Goal: Task Accomplishment & Management: Use online tool/utility

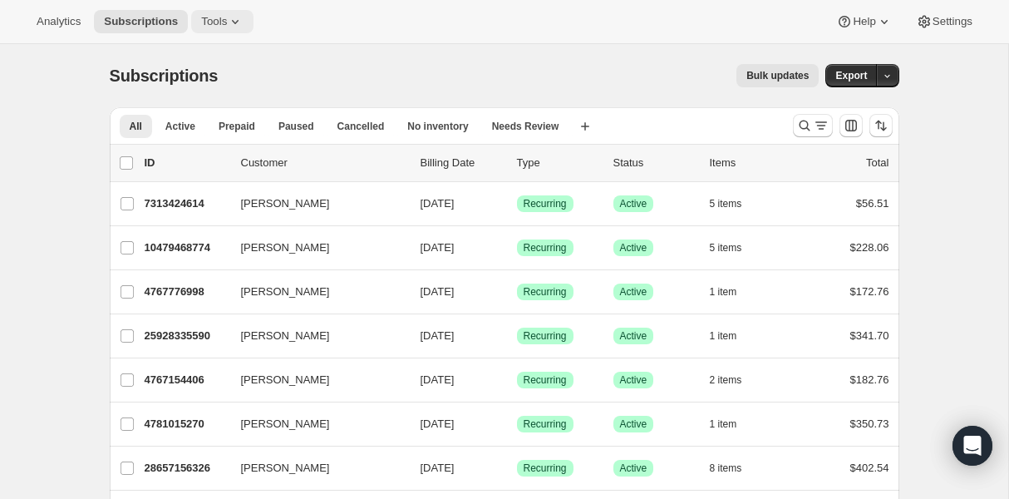
click at [218, 15] on span "Tools" at bounding box center [214, 21] width 26 height 13
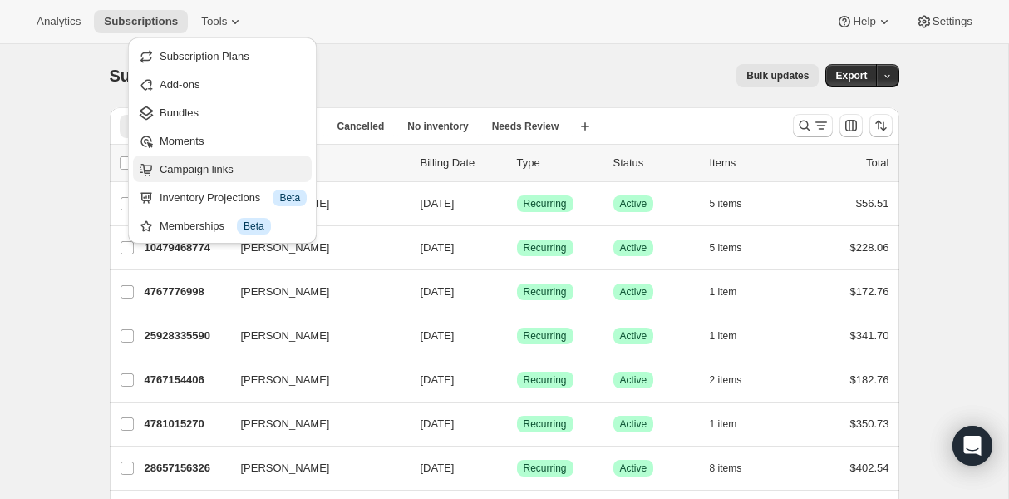
click at [220, 164] on span "Campaign links" at bounding box center [197, 169] width 74 height 12
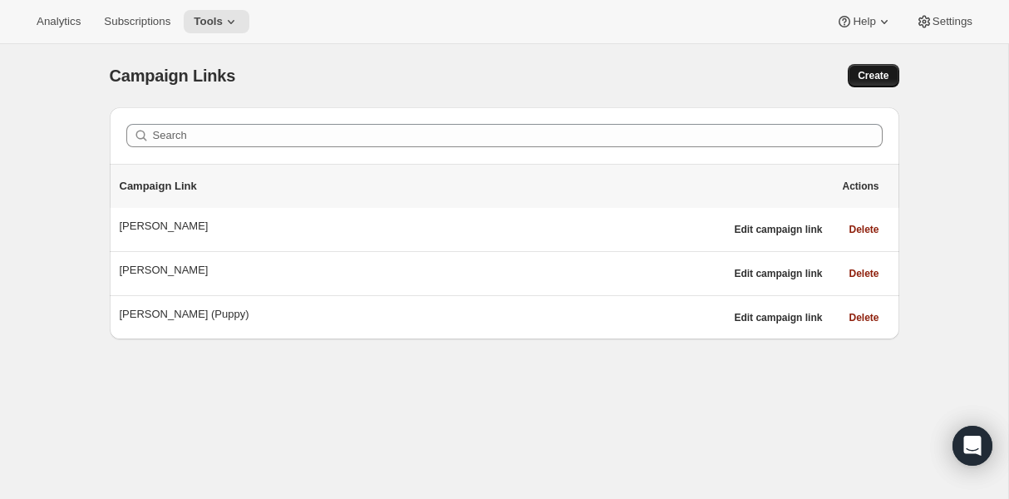
click at [878, 79] on span "Create" at bounding box center [872, 75] width 31 height 13
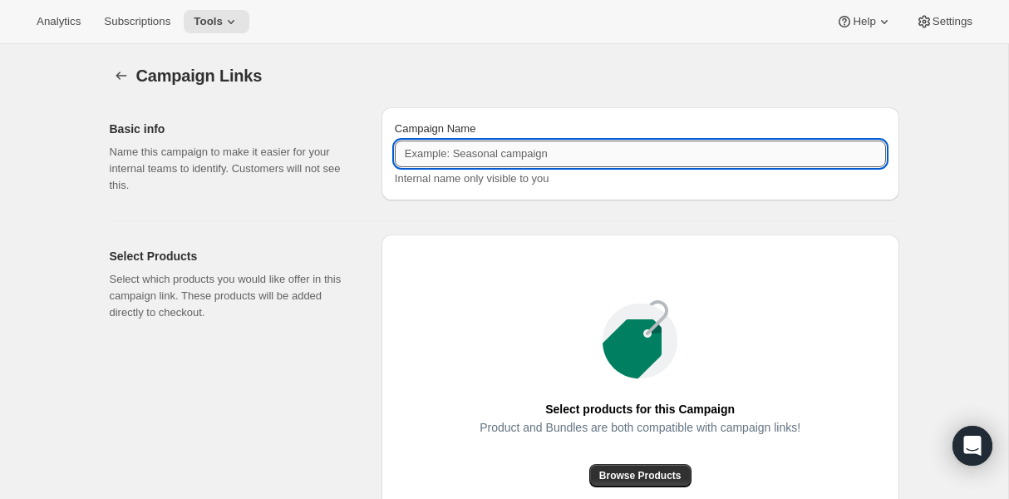
click at [589, 149] on input "Campaign Name" at bounding box center [640, 153] width 491 height 27
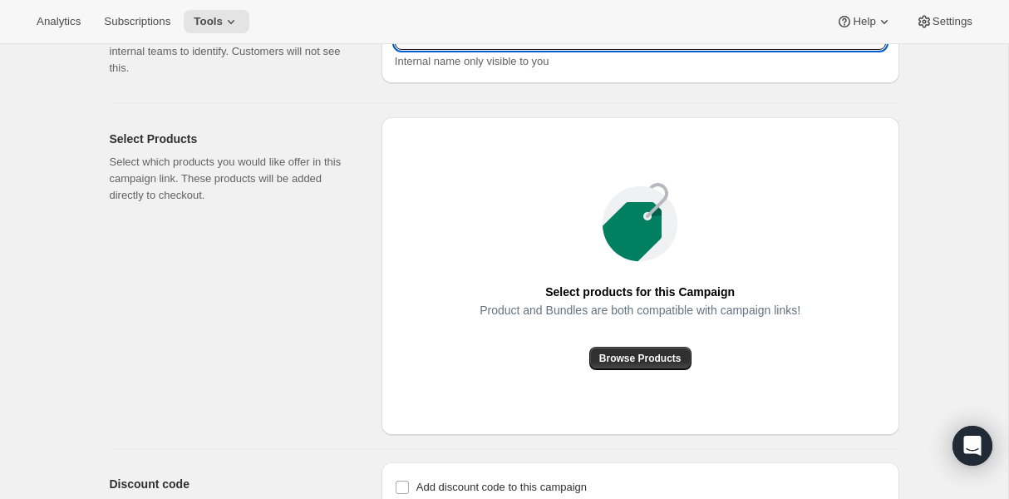
scroll to position [158, 0]
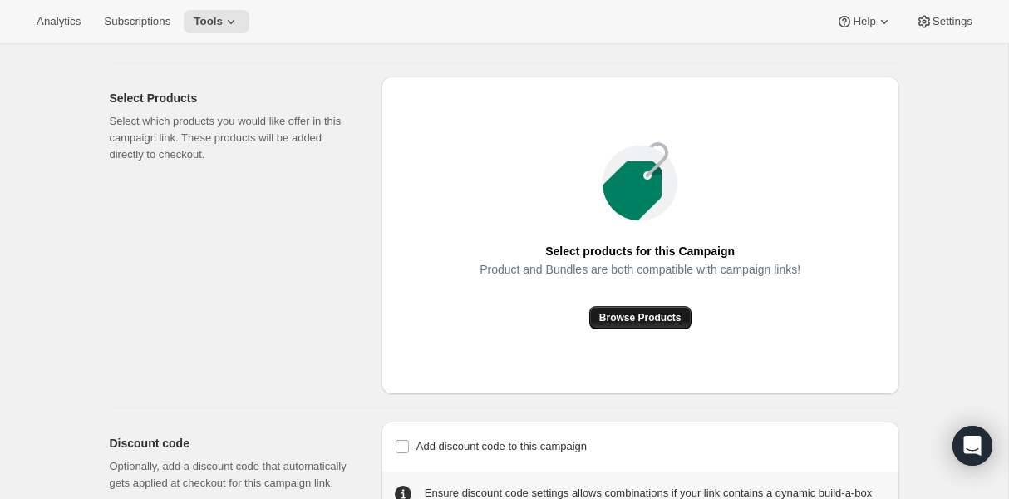
type input "[PERSON_NAME]"
click at [658, 313] on span "Browse Products" at bounding box center [640, 317] width 82 height 13
click at [654, 302] on div "Product and Bundles are both compatible with campaign links!" at bounding box center [639, 284] width 321 height 43
click at [651, 317] on span "Browse Products" at bounding box center [640, 317] width 82 height 13
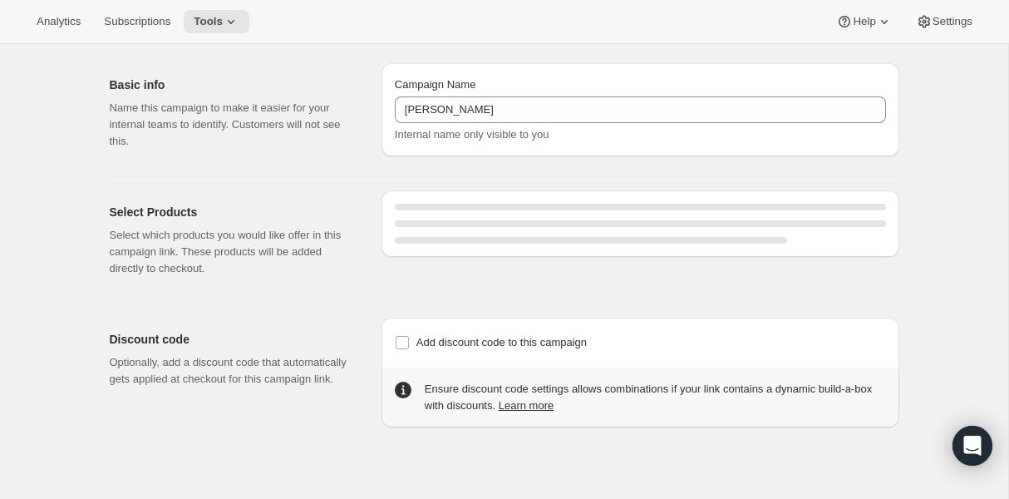
scroll to position [91, 0]
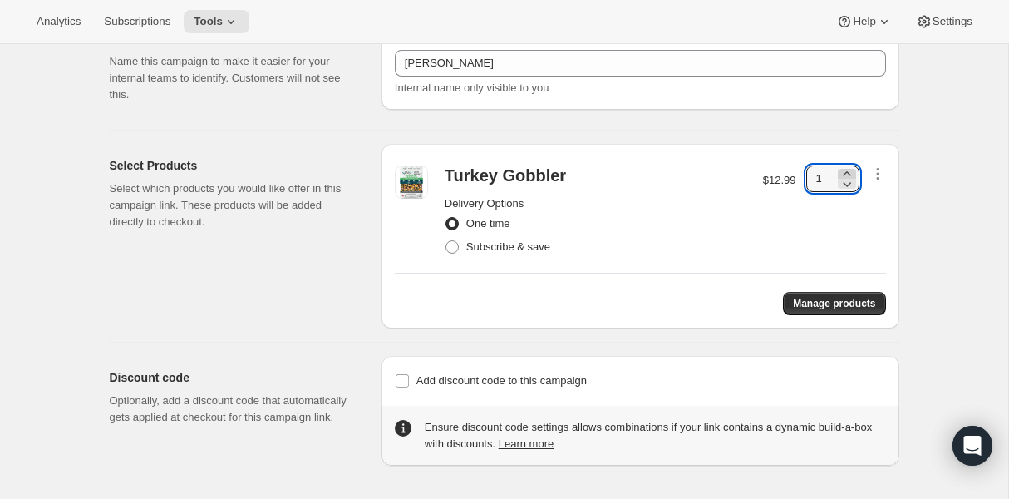
click at [851, 173] on icon at bounding box center [846, 173] width 17 height 17
type input "2"
click at [454, 248] on span at bounding box center [451, 246] width 13 height 13
click at [446, 241] on input "Subscribe & save" at bounding box center [445, 240] width 1 height 1
radio input "true"
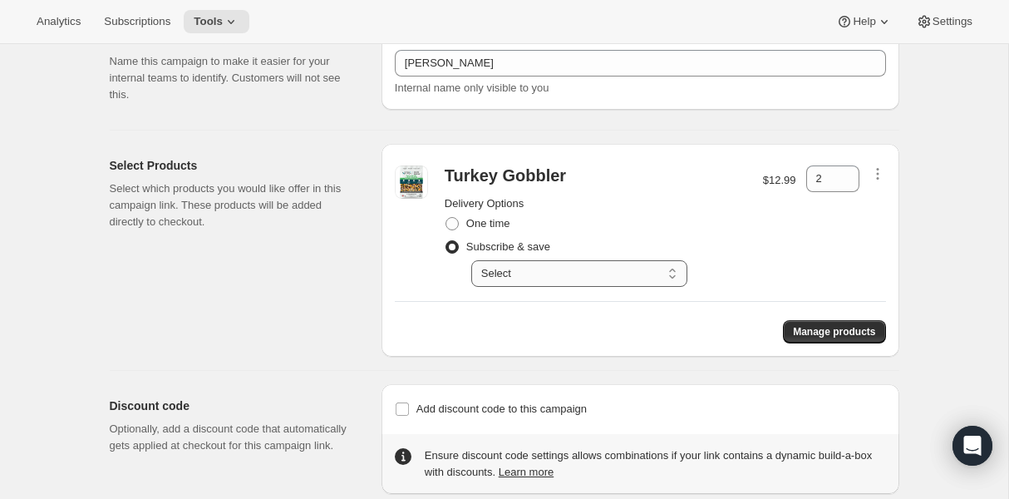
click at [593, 273] on select "Select Deliver every 1 week Deliver every 2 weeks Deliver every 3 weeks Deliver…" at bounding box center [579, 273] width 216 height 27
select select "gid://shopify/SellingPlan/2816147686"
click at [471, 260] on select "Select Deliver every 1 week Deliver every 2 weeks Deliver every 3 weeks Deliver…" at bounding box center [579, 273] width 216 height 27
click at [692, 242] on div "Subscribe & save" at bounding box center [596, 246] width 302 height 23
drag, startPoint x: 807, startPoint y: 238, endPoint x: 832, endPoint y: 284, distance: 52.8
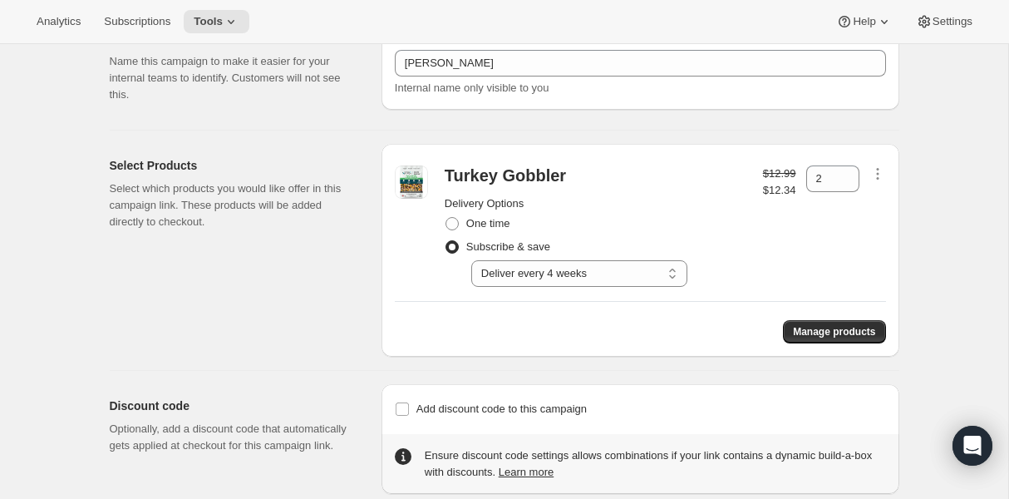
click at [808, 238] on div "2" at bounding box center [832, 225] width 53 height 121
click at [825, 327] on span "Manage products" at bounding box center [834, 331] width 82 height 13
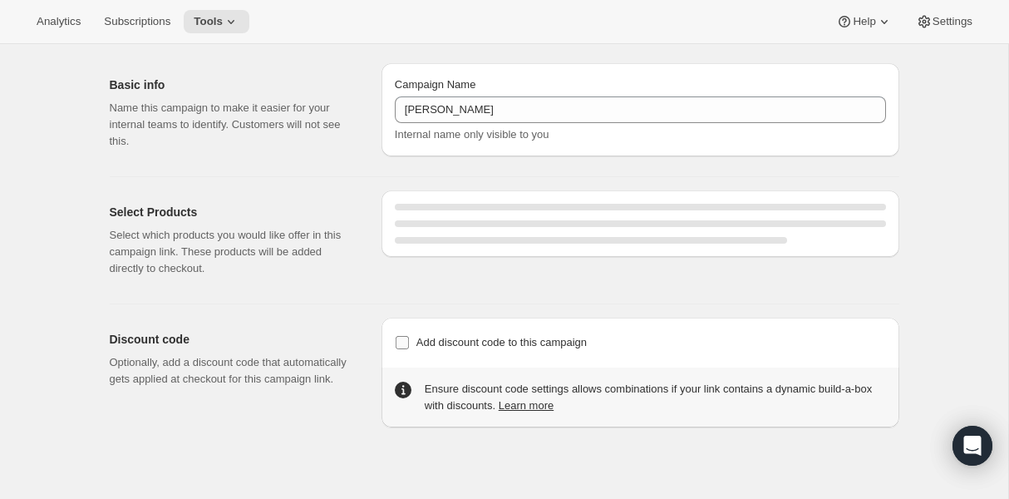
select select "gid://shopify/SellingPlan/2816147686"
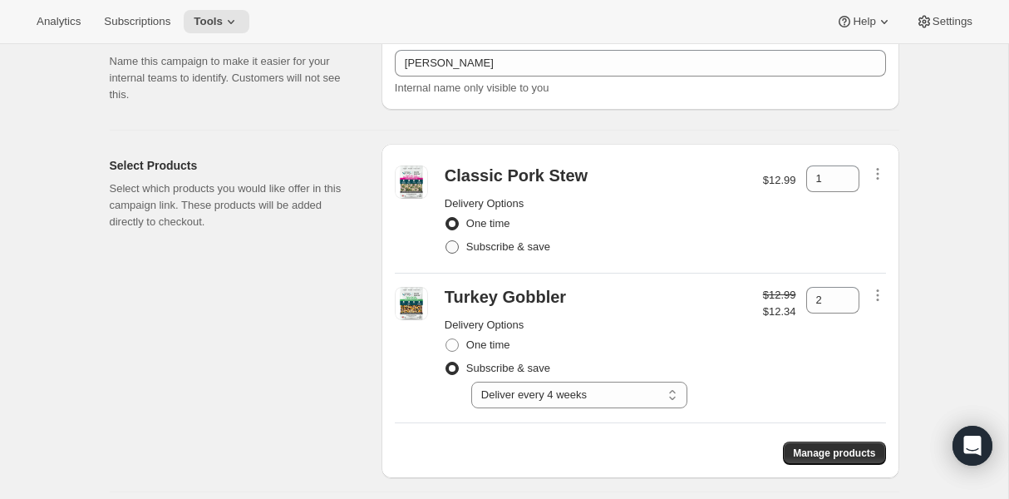
click at [460, 246] on label "Subscribe & save" at bounding box center [498, 246] width 106 height 23
click at [446, 241] on input "Subscribe & save" at bounding box center [445, 240] width 1 height 1
radio input "true"
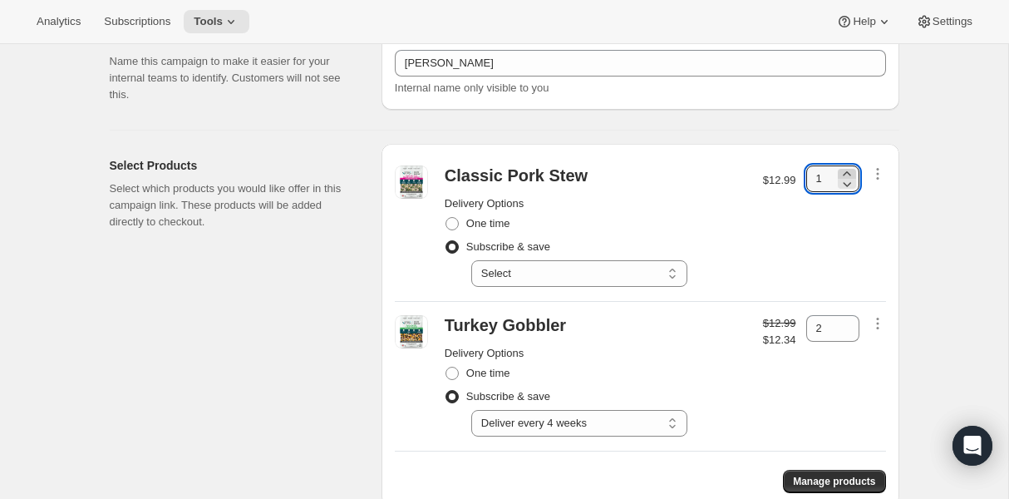
click at [842, 175] on icon at bounding box center [846, 183] width 17 height 17
click at [845, 174] on icon at bounding box center [846, 173] width 17 height 17
click at [846, 185] on icon at bounding box center [846, 184] width 8 height 5
type input "2"
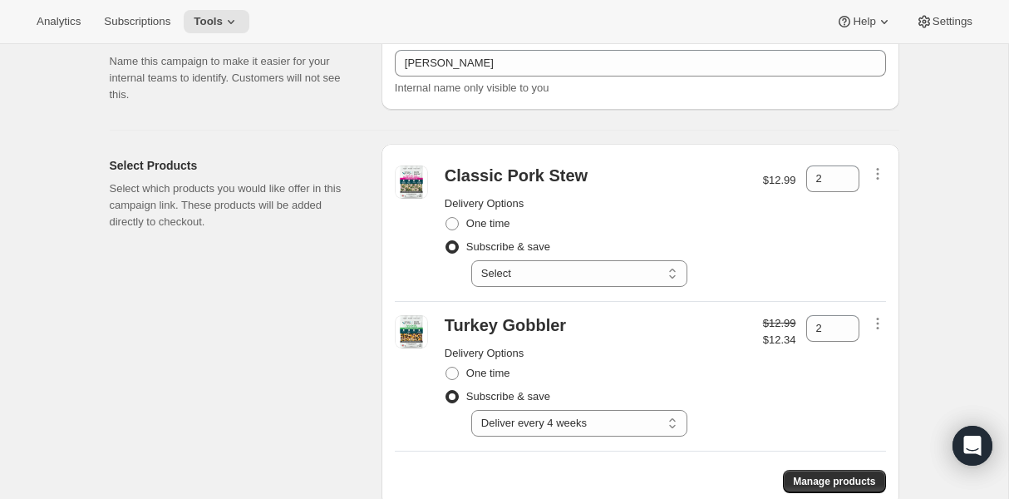
drag, startPoint x: 743, startPoint y: 257, endPoint x: 756, endPoint y: 292, distance: 38.1
click at [745, 257] on div "Classic Pork Stew Delivery Options One time Subscribe & save Select Deliver eve…" at bounding box center [595, 225] width 315 height 121
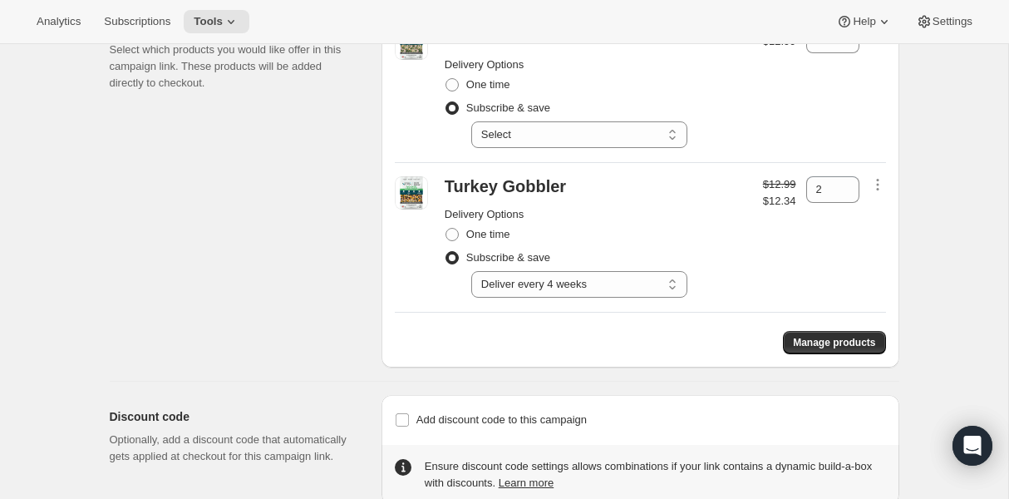
scroll to position [239, 0]
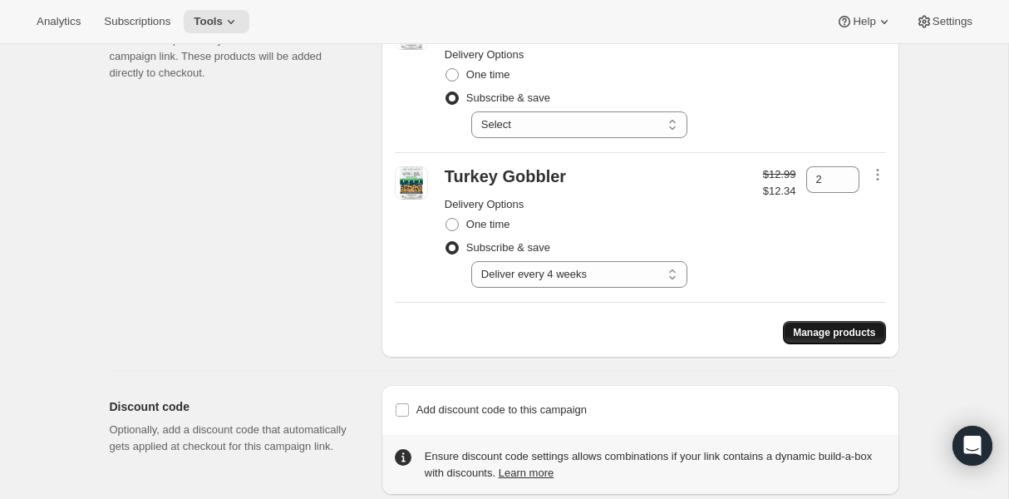
click at [809, 330] on span "Manage products" at bounding box center [834, 332] width 82 height 13
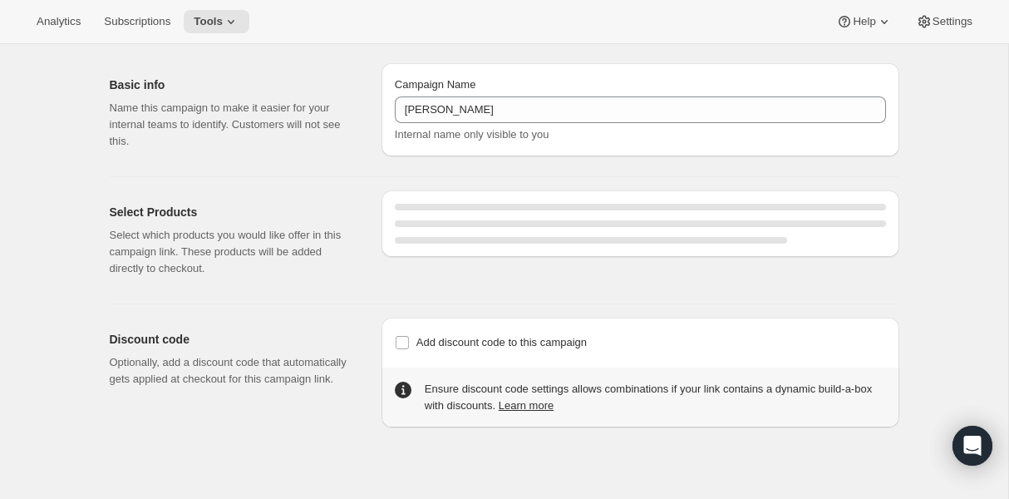
select select "gid://shopify/SellingPlan/2816147686"
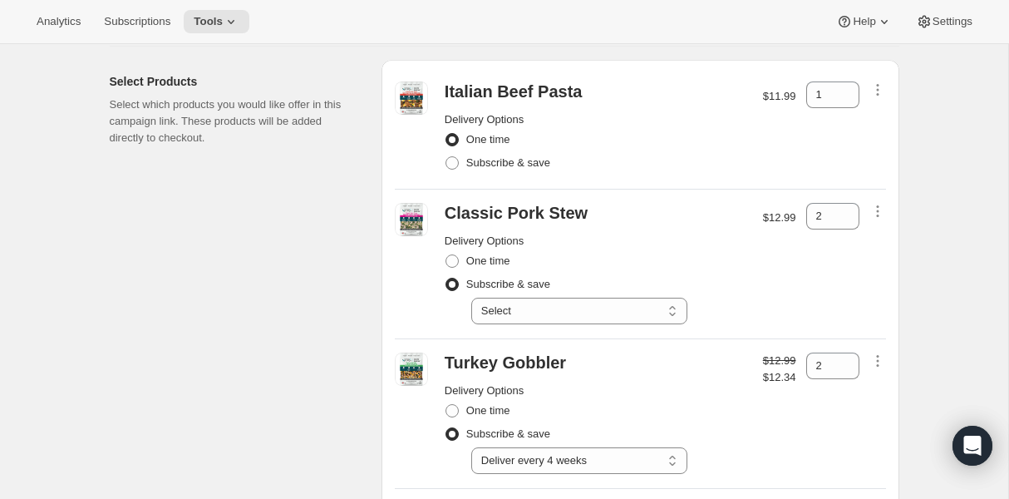
scroll to position [125, 0]
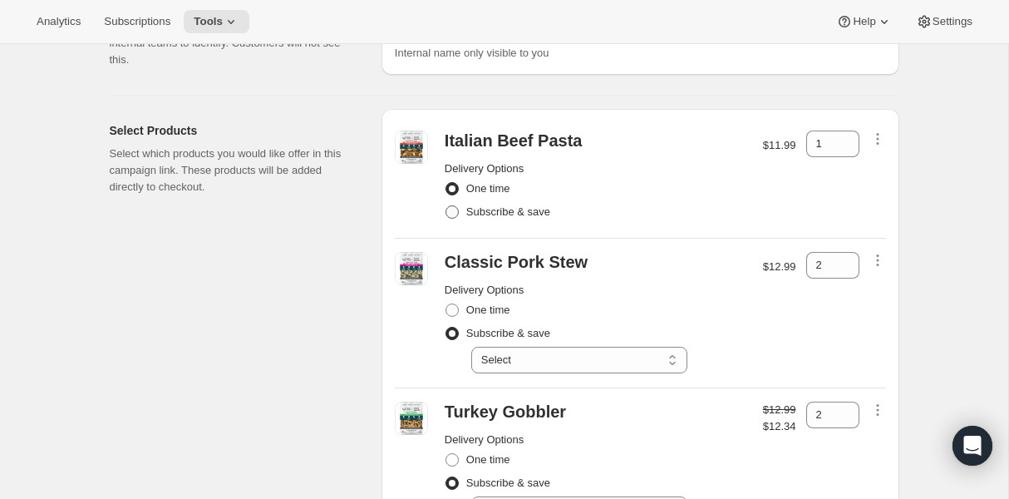
click at [447, 214] on span at bounding box center [451, 211] width 13 height 13
click at [446, 206] on input "Subscribe & save" at bounding box center [445, 205] width 1 height 1
radio input "true"
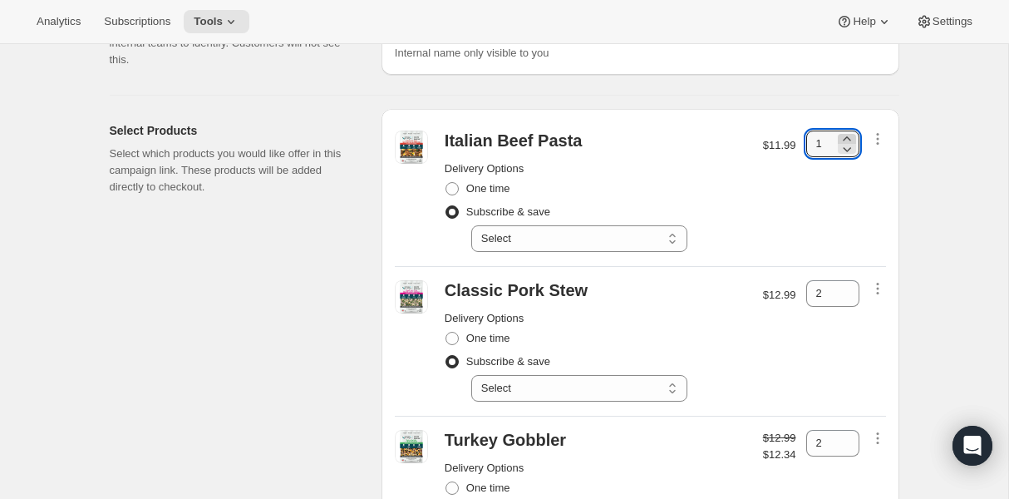
click at [850, 138] on icon at bounding box center [846, 138] width 17 height 17
click at [848, 150] on icon at bounding box center [846, 148] width 17 height 17
type input "2"
click at [768, 223] on div "$11.99" at bounding box center [779, 190] width 33 height 121
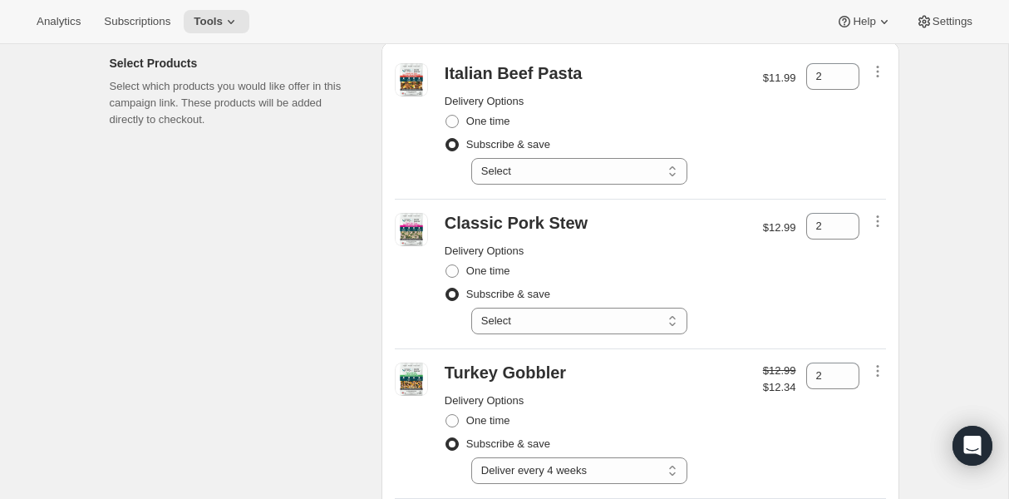
scroll to position [205, 0]
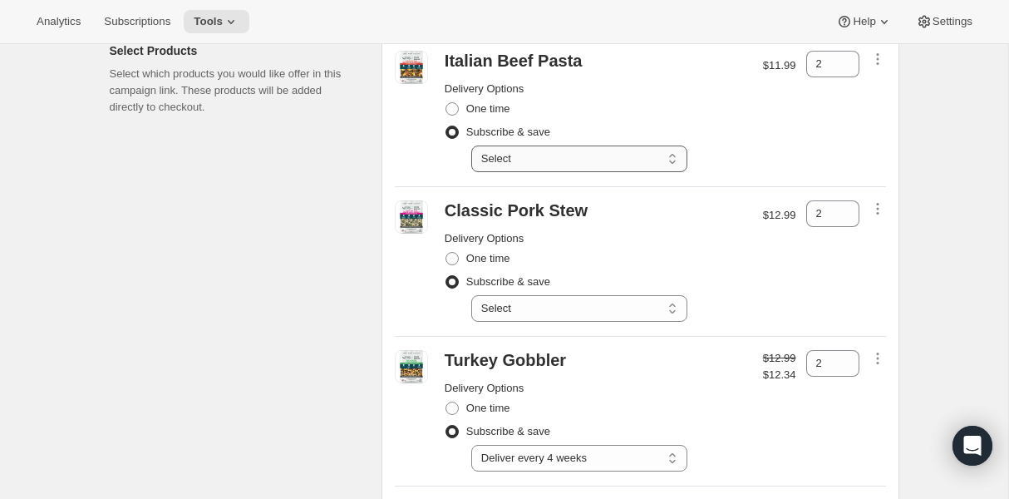
click at [633, 167] on select "Select Deliver every 1 week Deliver every 2 weeks Deliver every 3 weeks Deliver…" at bounding box center [579, 158] width 216 height 27
select select "gid://shopify/SellingPlan/2816147686"
click at [471, 145] on select "Select Deliver every 1 week Deliver every 2 weeks Deliver every 3 weeks Deliver…" at bounding box center [579, 158] width 216 height 27
click at [619, 314] on select "Select Deliver every 1 week Deliver every 2 weeks Deliver every 3 weeks Deliver…" at bounding box center [579, 308] width 216 height 27
select select "gid://shopify/SellingPlan/2816147686"
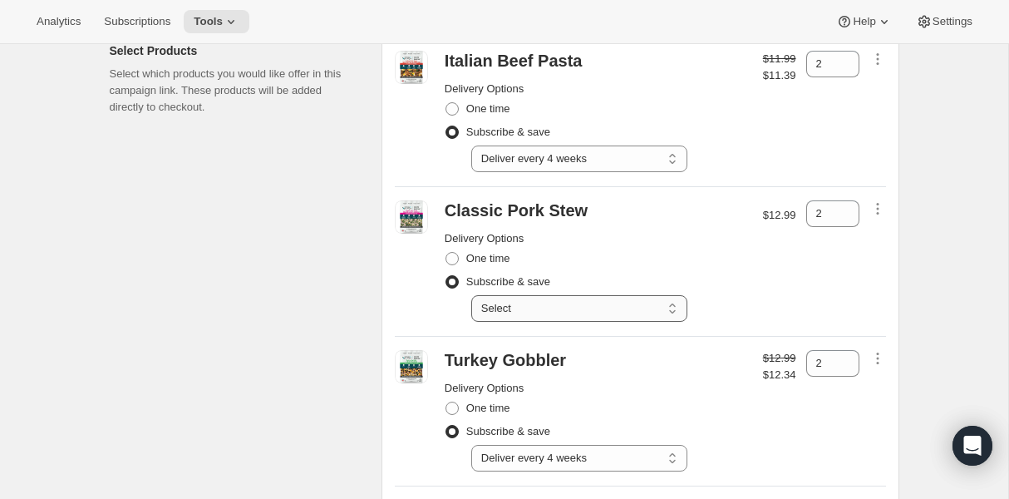
click at [471, 295] on select "Select Deliver every 1 week Deliver every 2 weeks Deliver every 3 weeks Deliver…" at bounding box center [579, 308] width 216 height 27
click at [720, 251] on div "One time" at bounding box center [596, 258] width 302 height 23
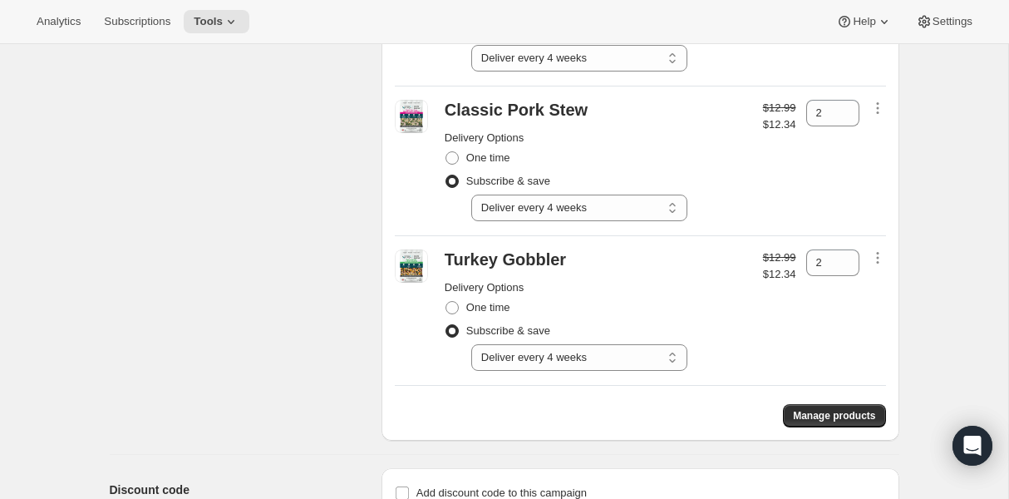
scroll to position [338, 0]
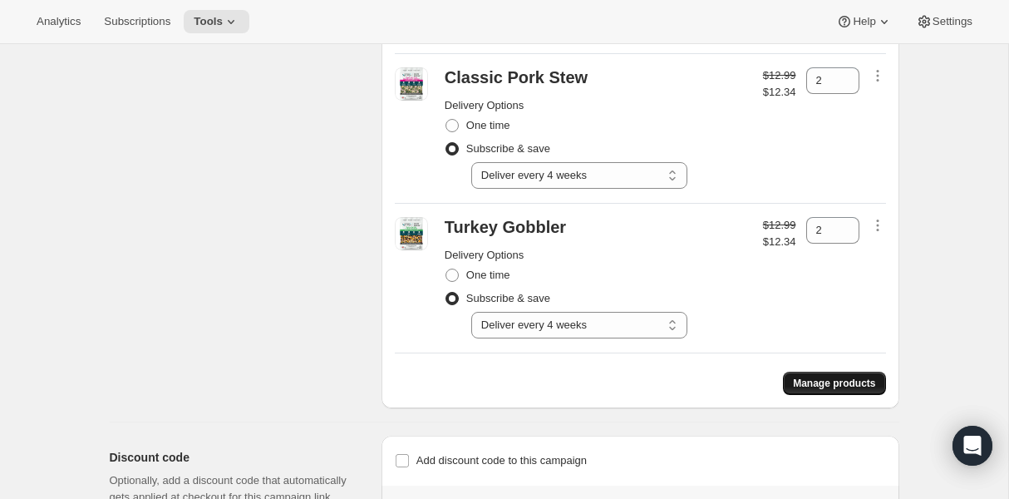
click at [828, 387] on span "Manage products" at bounding box center [834, 382] width 82 height 13
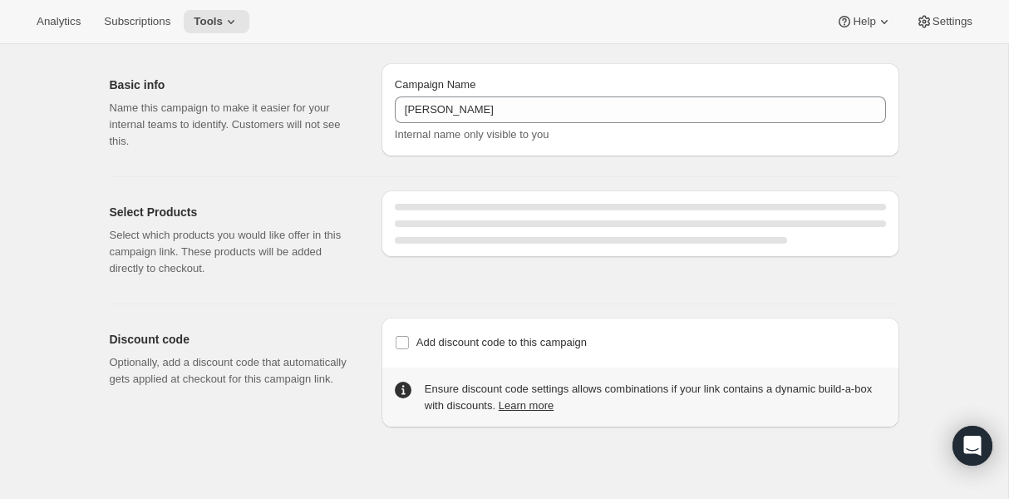
select select "gid://shopify/SellingPlan/2816147686"
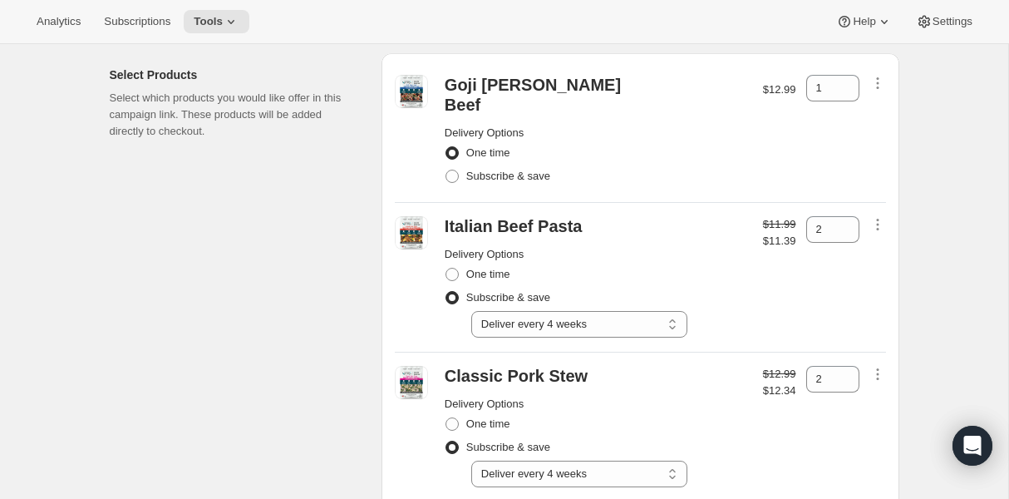
scroll to position [175, 0]
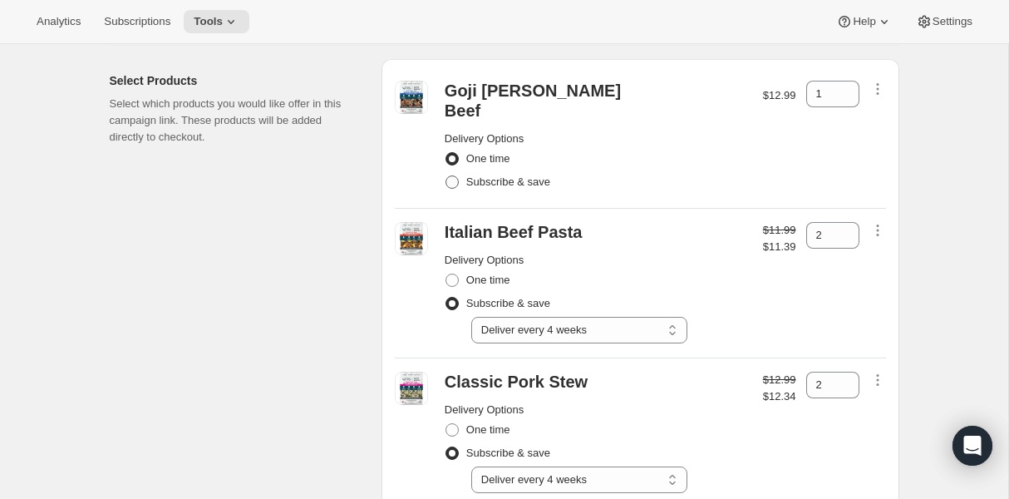
drag, startPoint x: 453, startPoint y: 160, endPoint x: 468, endPoint y: 161, distance: 15.0
click at [453, 175] on span at bounding box center [451, 181] width 13 height 13
click at [446, 175] on input "Subscribe & save" at bounding box center [445, 175] width 1 height 1
radio input "true"
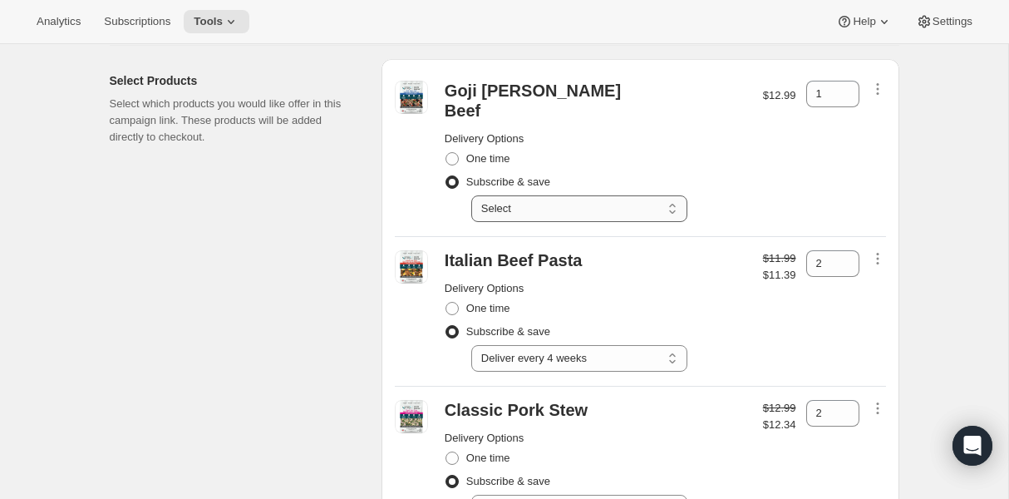
click at [582, 195] on select "Select Deliver every 1 week Deliver every 2 weeks Deliver every 3 weeks Deliver…" at bounding box center [579, 208] width 216 height 27
select select "gid://shopify/SellingPlan/2816147686"
click at [471, 195] on select "Select Deliver every 1 week Deliver every 2 weeks Deliver every 3 weeks Deliver…" at bounding box center [579, 208] width 216 height 27
click at [846, 87] on icon at bounding box center [845, 88] width 7 height 4
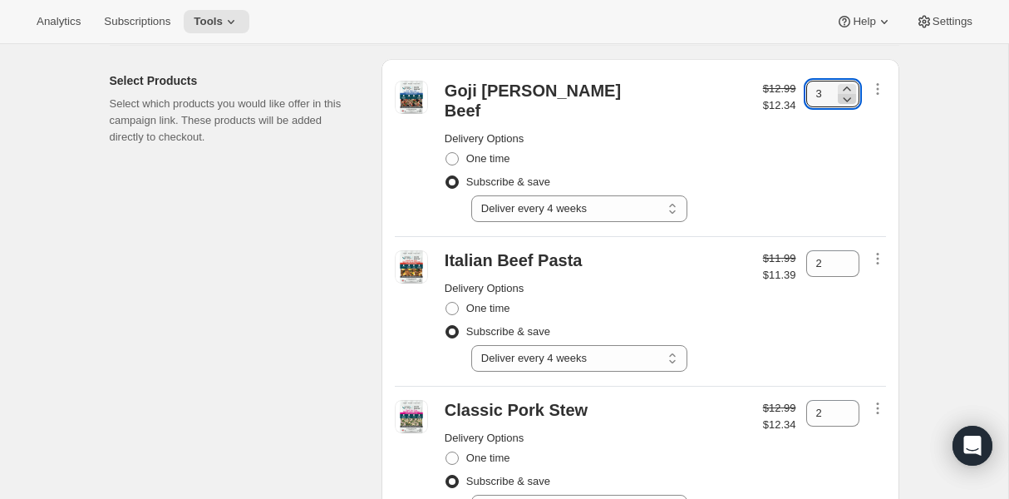
click at [850, 99] on icon at bounding box center [846, 99] width 17 height 17
type input "2"
drag, startPoint x: 906, startPoint y: 165, endPoint x: 863, endPoint y: 167, distance: 43.3
click at [906, 165] on div "Campaign Links. This page is ready Campaign Links Basic info Name this campaign…" at bounding box center [504, 373] width 829 height 1009
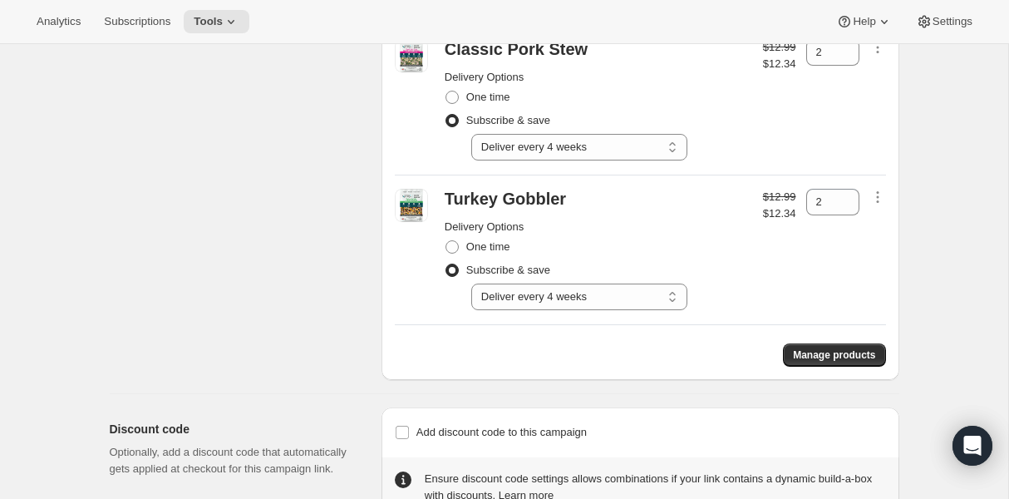
scroll to position [567, 0]
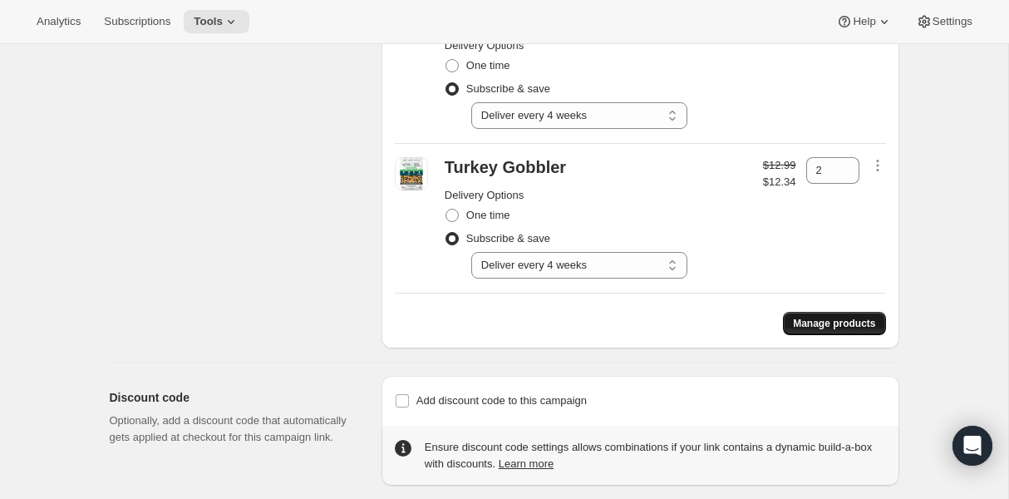
click at [850, 317] on span "Manage products" at bounding box center [834, 323] width 82 height 13
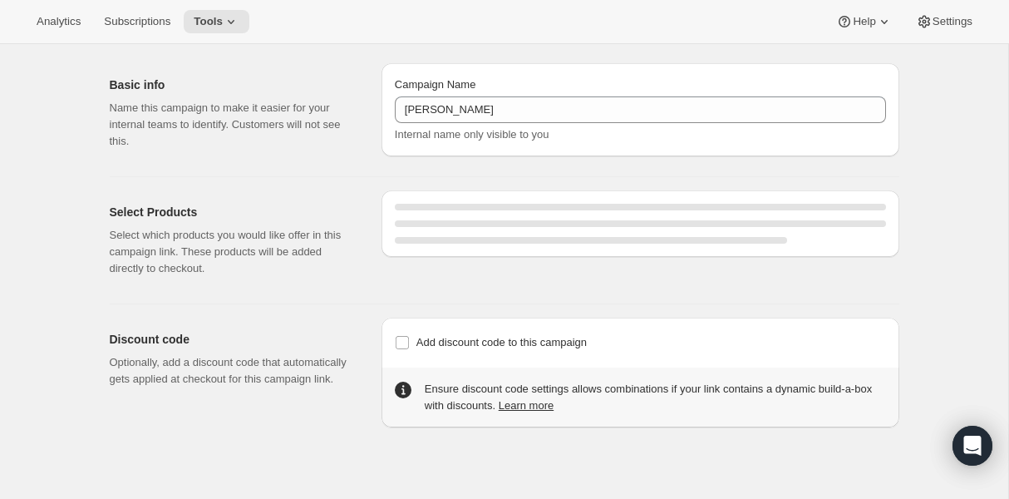
select select "gid://shopify/SellingPlan/2816147686"
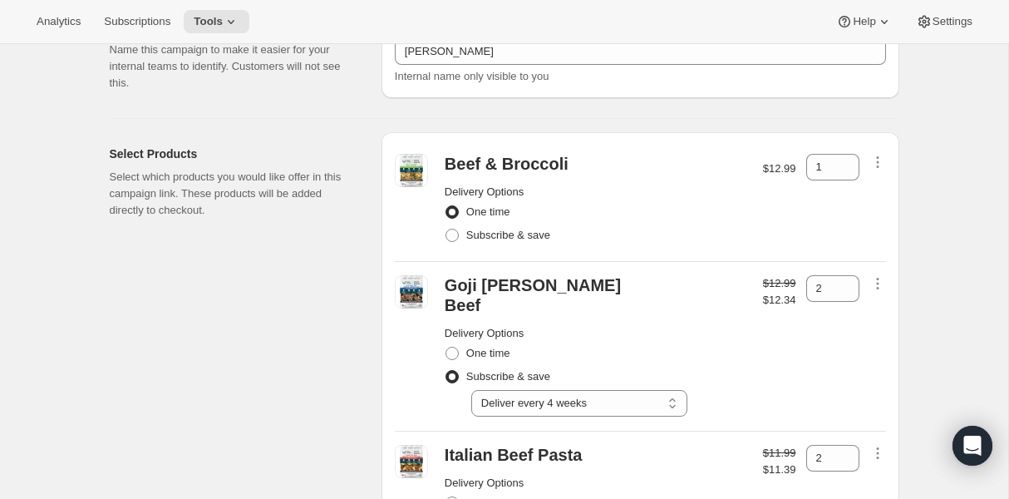
scroll to position [100, 0]
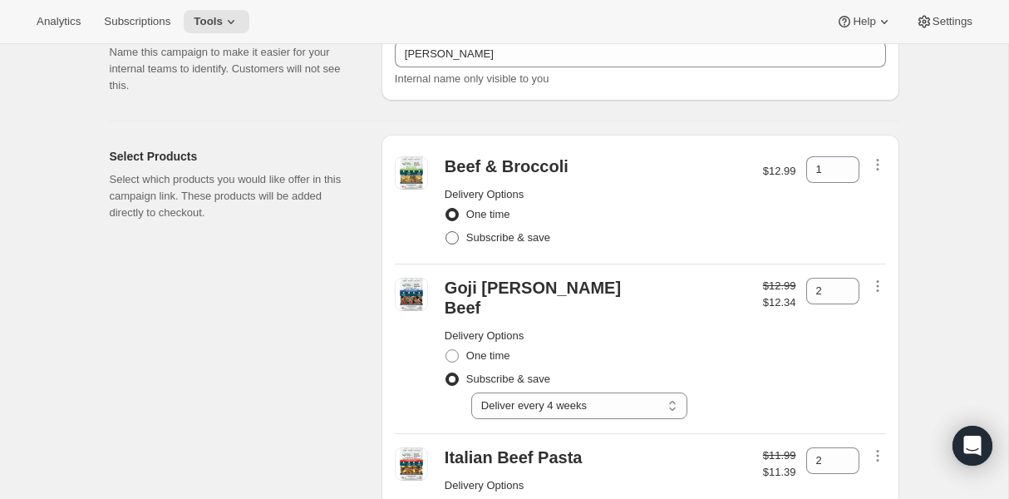
click at [455, 238] on span at bounding box center [451, 237] width 13 height 13
click at [446, 232] on input "Subscribe & save" at bounding box center [445, 231] width 1 height 1
radio input "true"
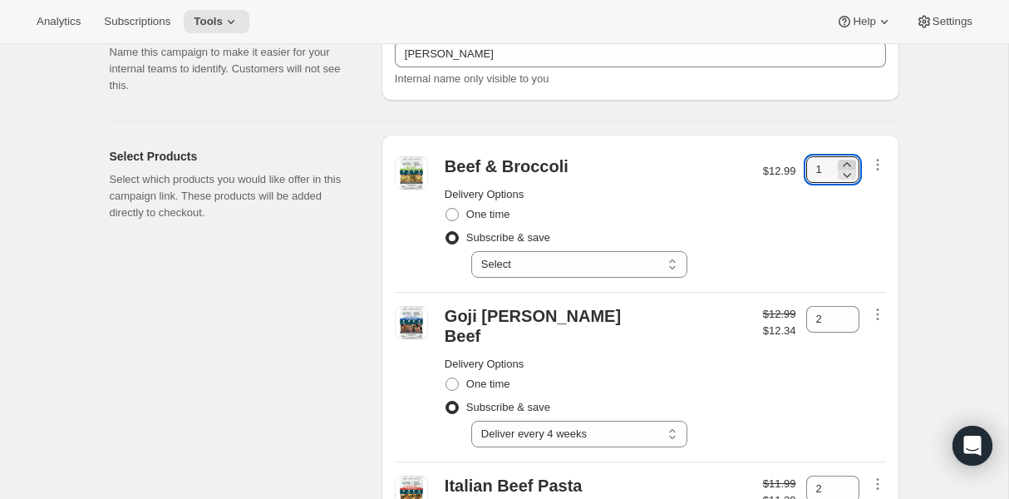
click at [850, 161] on icon at bounding box center [846, 164] width 17 height 17
type input "2"
click at [766, 228] on div "$12.99" at bounding box center [779, 216] width 33 height 121
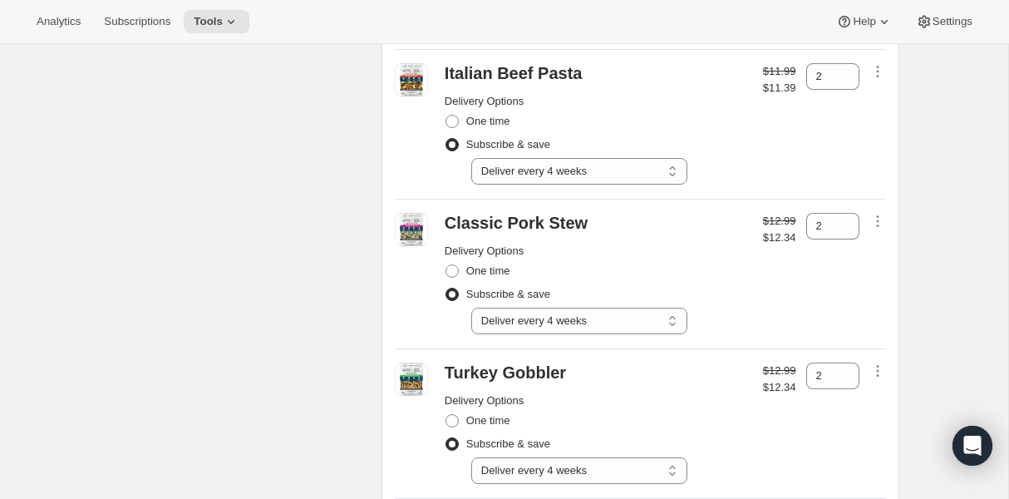
scroll to position [631, 0]
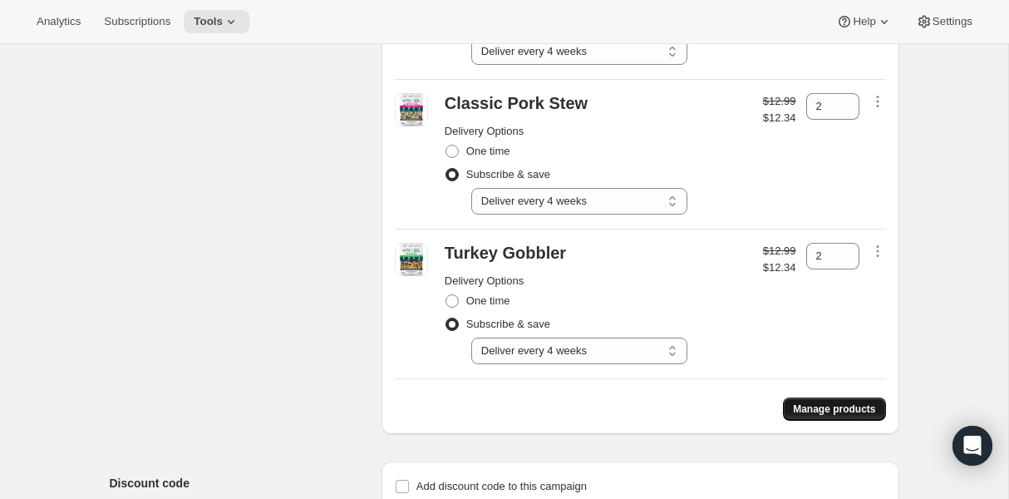
drag, startPoint x: 813, startPoint y: 381, endPoint x: 802, endPoint y: 378, distance: 12.1
click at [814, 397] on button "Manage products" at bounding box center [834, 408] width 102 height 23
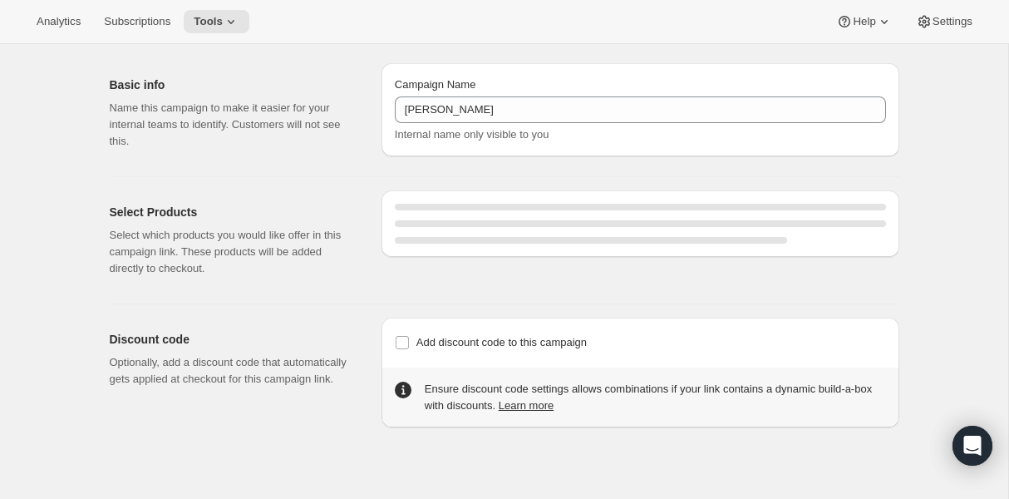
select select "gid://shopify/SellingPlan/2816147686"
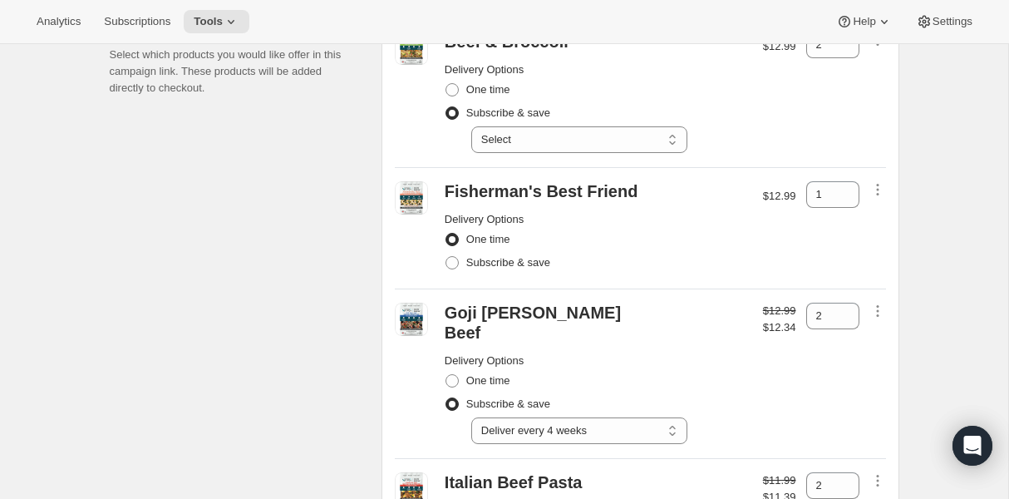
scroll to position [214, 0]
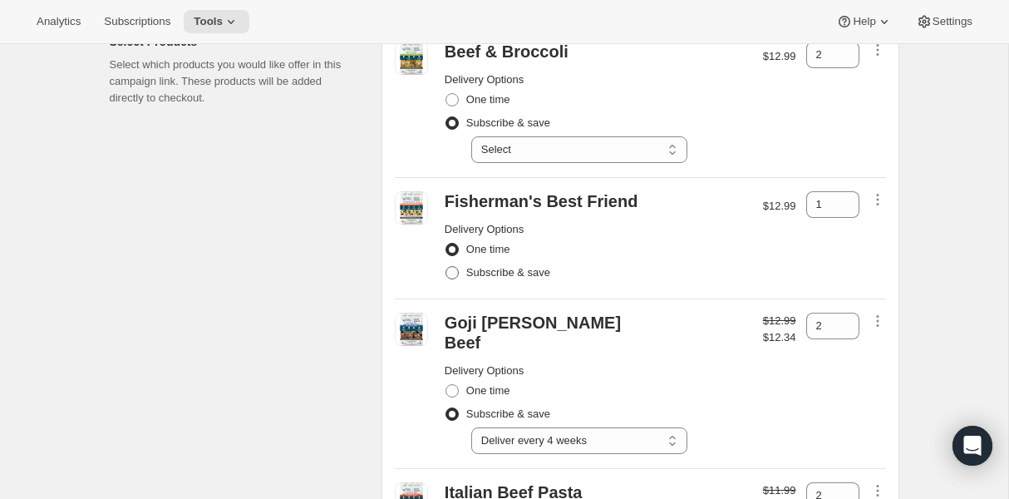
click at [456, 275] on span at bounding box center [451, 272] width 13 height 13
click at [446, 267] on input "Subscribe & save" at bounding box center [445, 266] width 1 height 1
radio input "true"
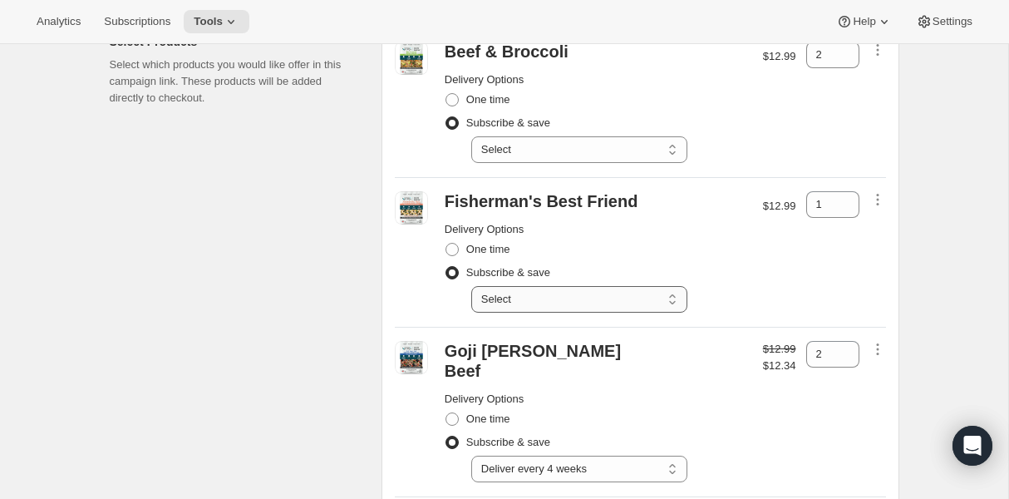
click at [560, 297] on select "Select Deliver every 1 week Deliver every 2 weeks Deliver every 3 weeks Deliver…" at bounding box center [579, 299] width 216 height 27
select select "gid://shopify/SellingPlan/2816147686"
click at [471, 286] on select "Select Deliver every 1 week Deliver every 2 weeks Deliver every 3 weeks Deliver…" at bounding box center [579, 299] width 216 height 27
click at [851, 196] on icon at bounding box center [846, 199] width 17 height 17
click at [849, 199] on icon at bounding box center [846, 199] width 17 height 17
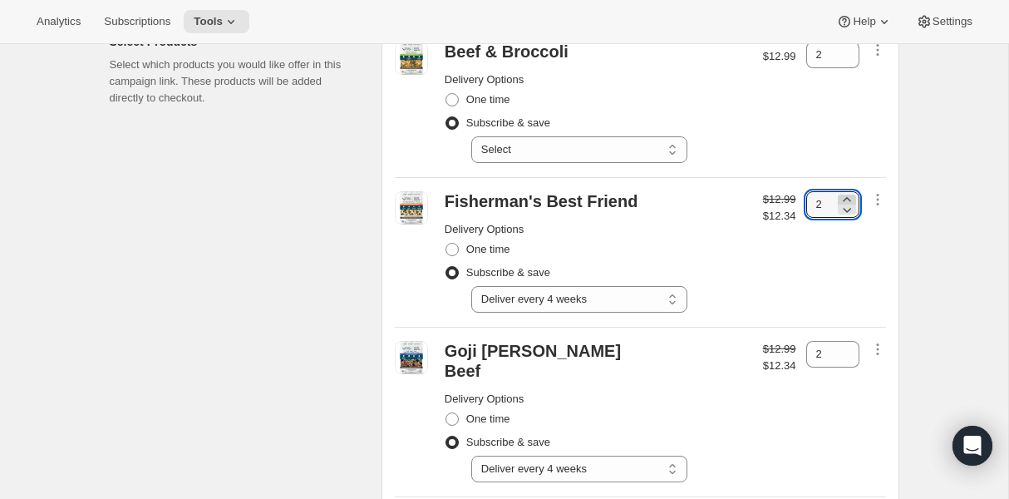
type input "3"
click at [785, 242] on div "$12.99 $12.34" at bounding box center [779, 251] width 33 height 121
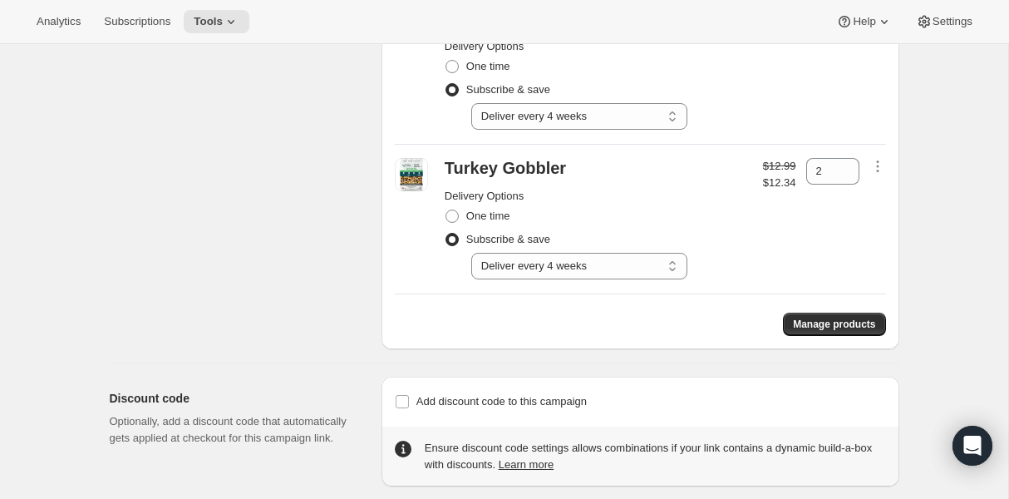
scroll to position [867, 0]
click at [796, 317] on span "Manage products" at bounding box center [834, 323] width 82 height 13
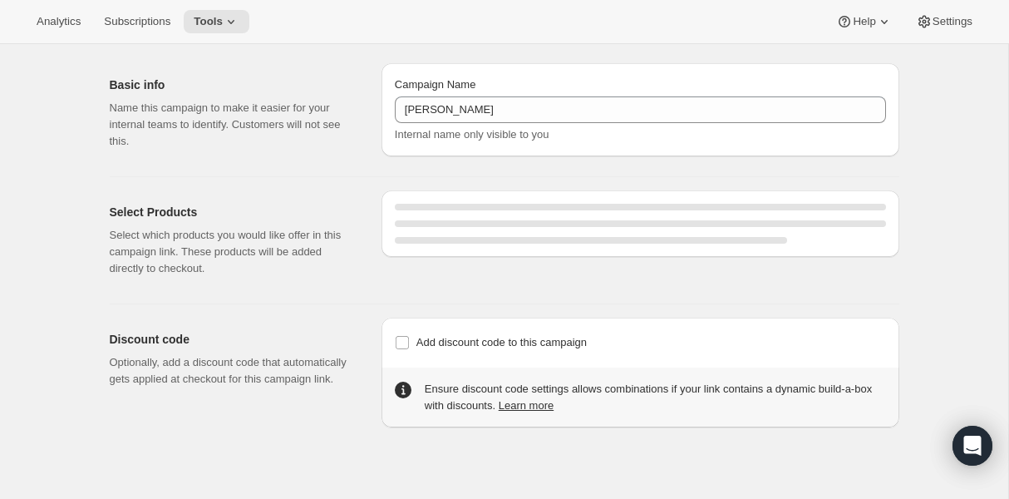
select select "gid://shopify/SellingPlan/2816147686"
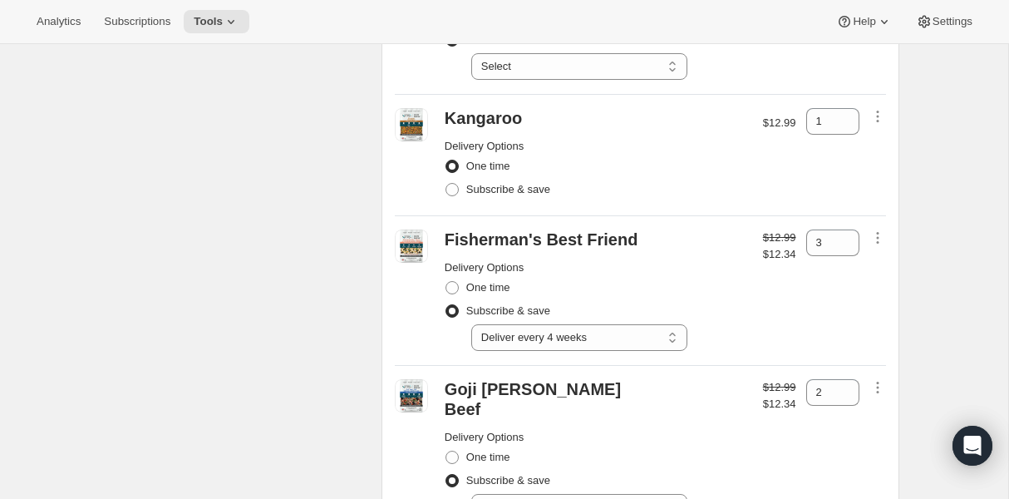
scroll to position [184, 0]
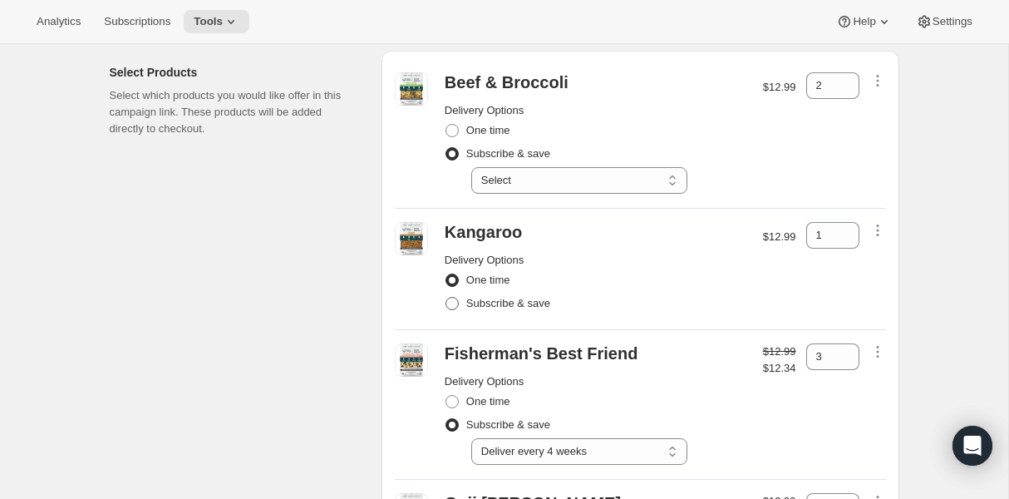
click at [457, 301] on span at bounding box center [451, 303] width 13 height 13
click at [446, 297] on input "Subscribe & save" at bounding box center [445, 297] width 1 height 1
radio input "true"
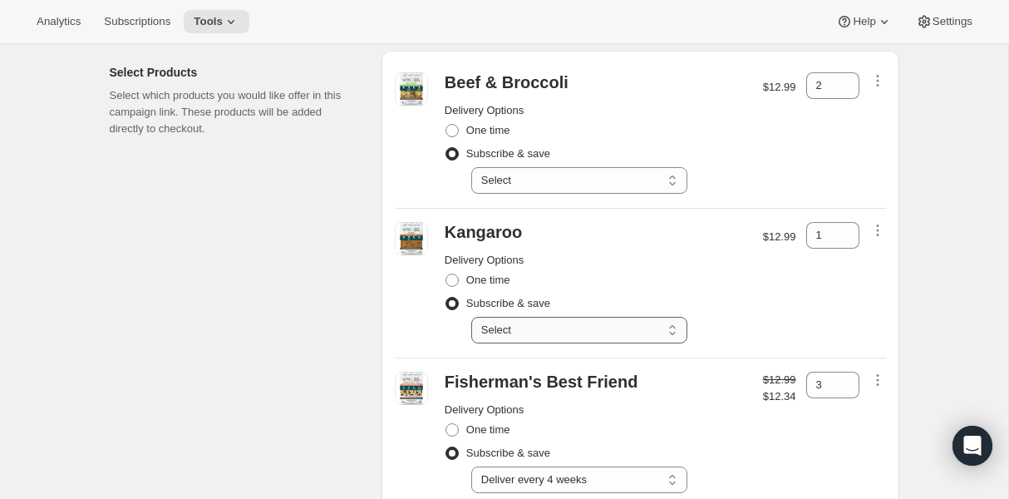
click at [558, 334] on select "Select Deliver every 1 week Deliver every 2 weeks Deliver every 3 weeks Deliver…" at bounding box center [579, 330] width 216 height 27
select select "gid://shopify/SellingPlan/2816147686"
click at [471, 317] on select "Select Deliver every 1 week Deliver every 2 weeks Deliver every 3 weeks Deliver…" at bounding box center [579, 330] width 216 height 27
click at [723, 303] on div "Subscribe & save" at bounding box center [596, 303] width 302 height 23
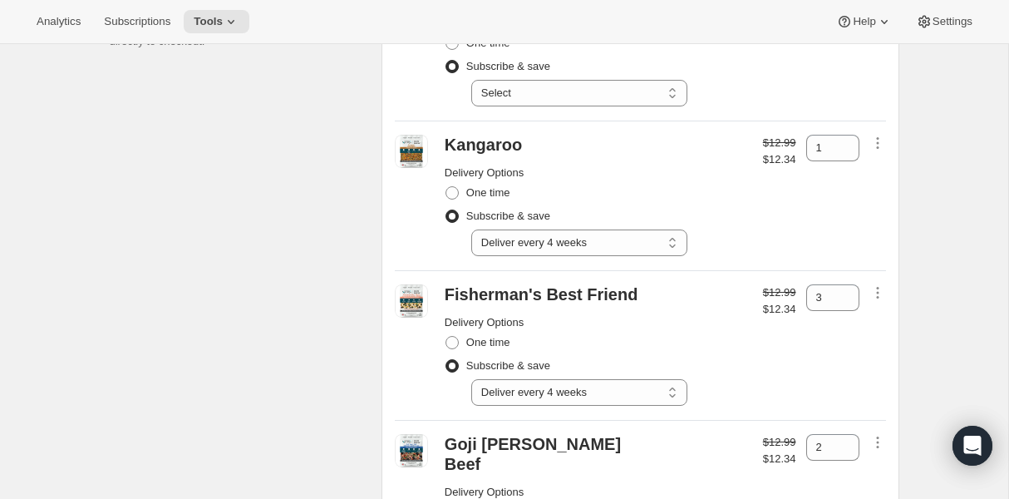
scroll to position [103, 0]
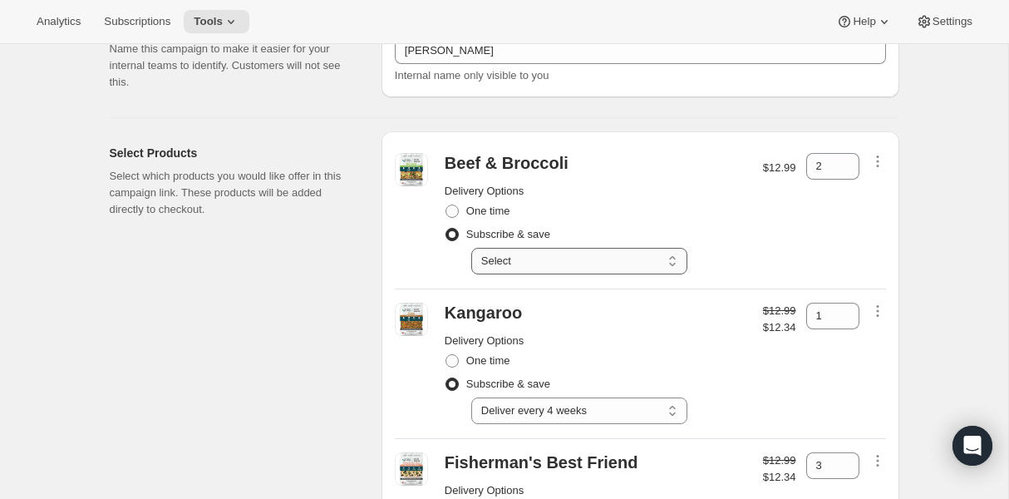
click at [646, 260] on select "Select Deliver every 1 week Deliver every 2 weeks Deliver every 3 weeks Deliver…" at bounding box center [579, 261] width 216 height 27
select select "gid://shopify/SellingPlan/2816147686"
click at [471, 248] on select "Select Deliver every 1 week Deliver every 2 weeks Deliver every 3 weeks Deliver…" at bounding box center [579, 261] width 216 height 27
click at [734, 224] on div "Subscribe & save" at bounding box center [596, 234] width 302 height 23
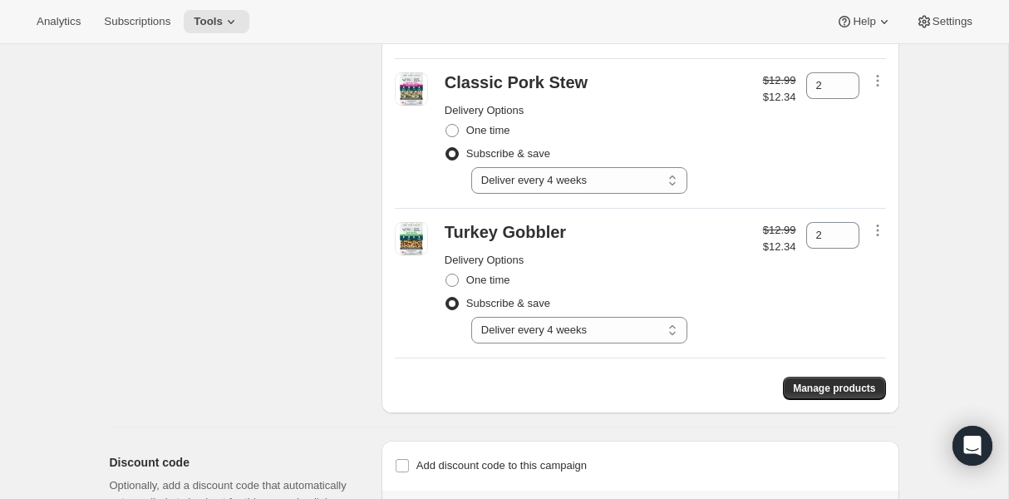
scroll to position [955, 0]
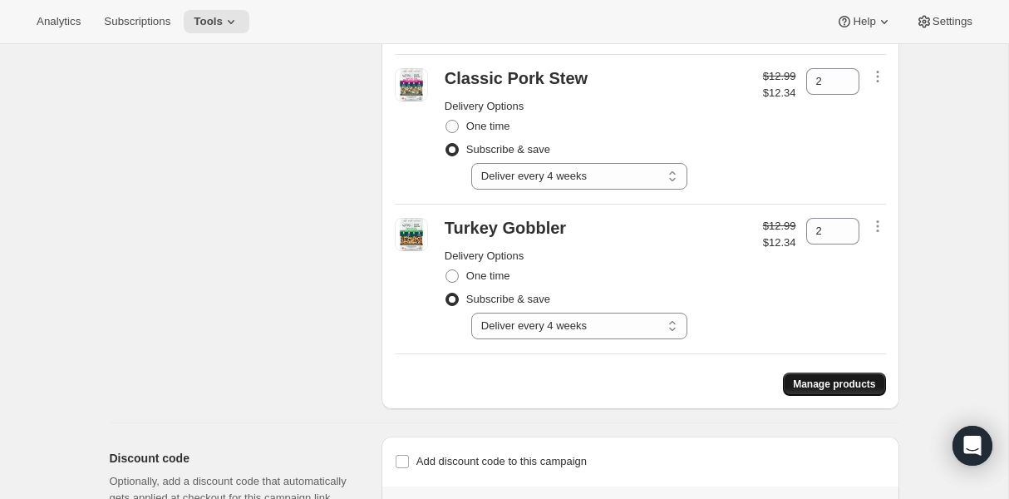
click at [820, 372] on button "Manage products" at bounding box center [834, 383] width 102 height 23
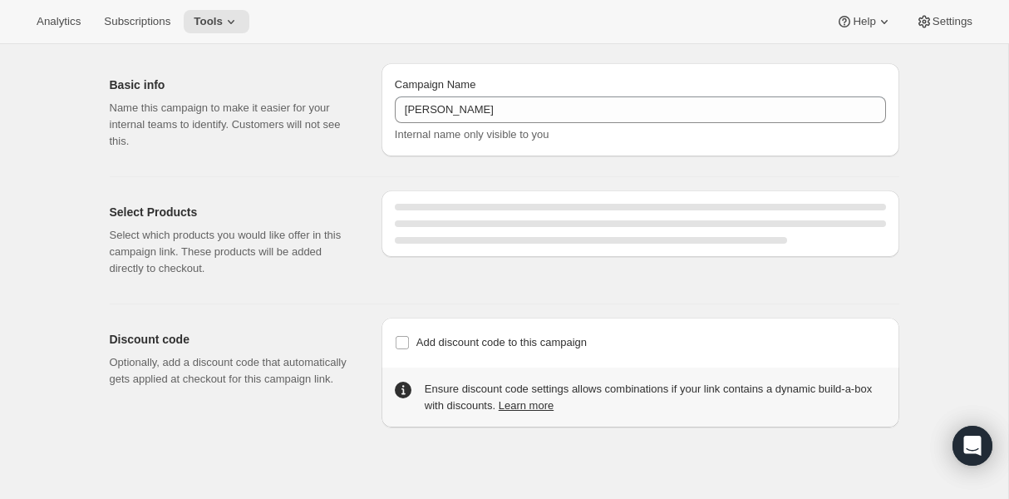
select select "gid://shopify/SellingPlan/2816147686"
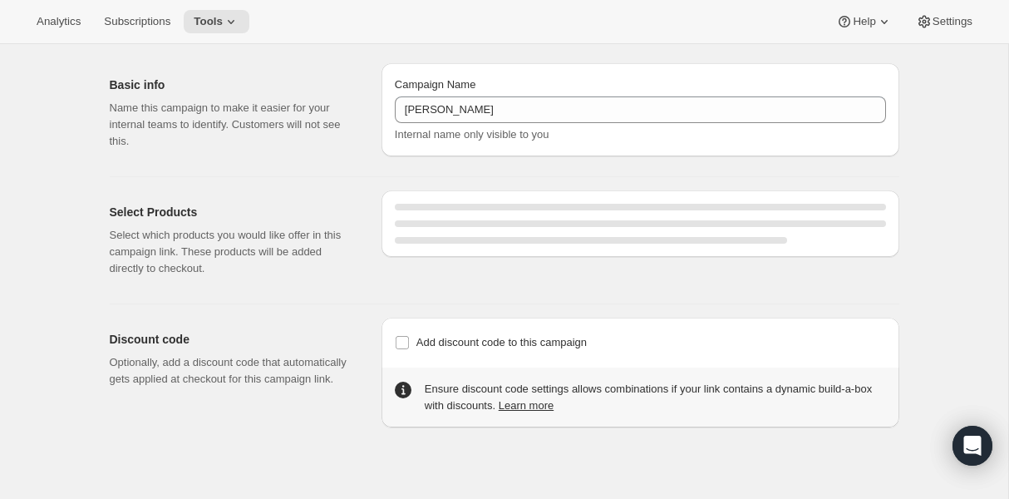
select select "gid://shopify/SellingPlan/2816147686"
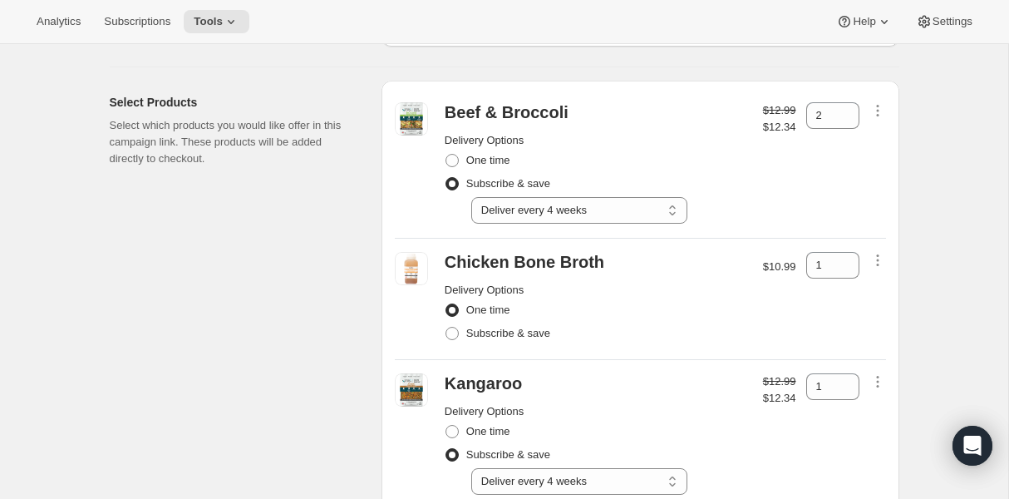
scroll to position [121, 0]
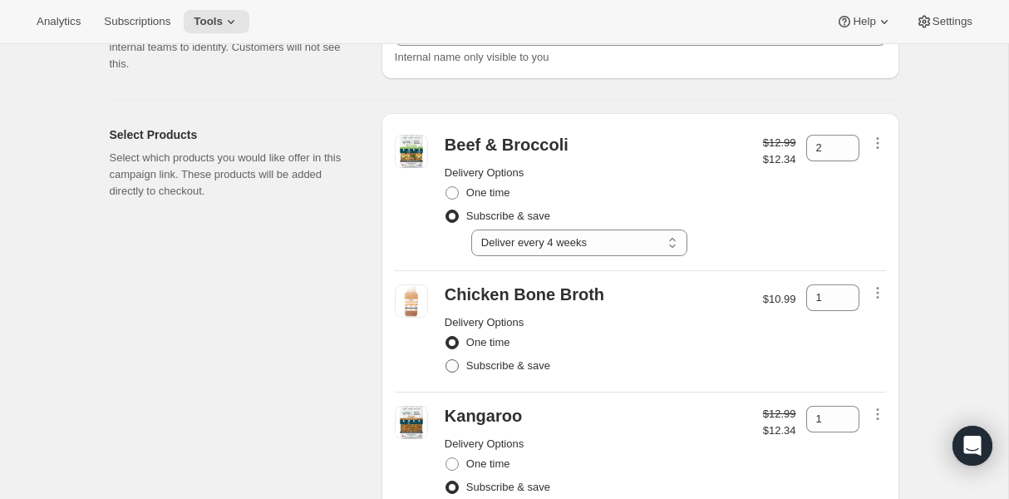
click at [449, 366] on span at bounding box center [451, 365] width 13 height 13
click at [446, 360] on input "Subscribe & save" at bounding box center [445, 359] width 1 height 1
radio input "true"
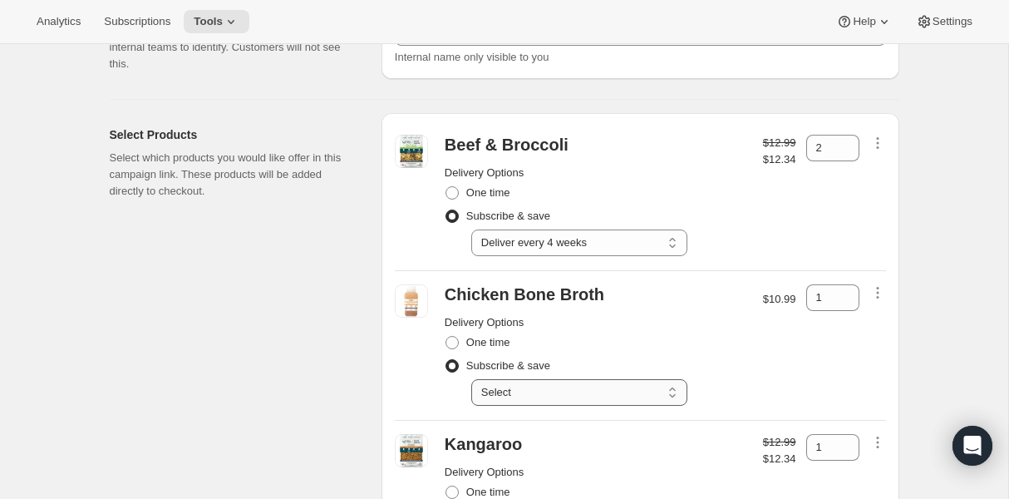
click at [544, 399] on select "Select Deliver every 1 week Deliver every 2 weeks Deliver every 3 weeks Deliver…" at bounding box center [579, 392] width 216 height 27
select select "gid://shopify/SellingPlan/2816147686"
click at [471, 379] on select "Select Deliver every 1 week Deliver every 2 weeks Deliver every 3 weeks Deliver…" at bounding box center [579, 392] width 216 height 27
click at [725, 368] on div "Subscribe & save" at bounding box center [596, 365] width 302 height 23
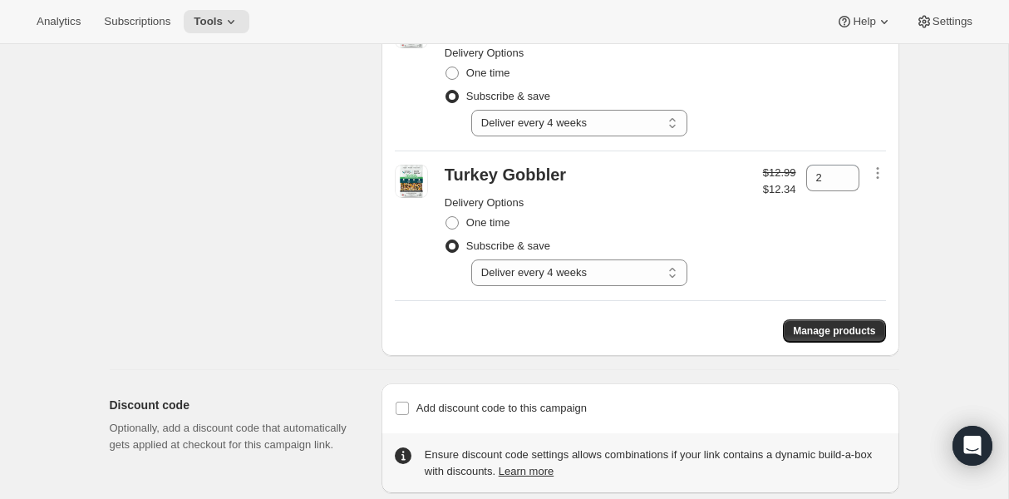
scroll to position [1166, 0]
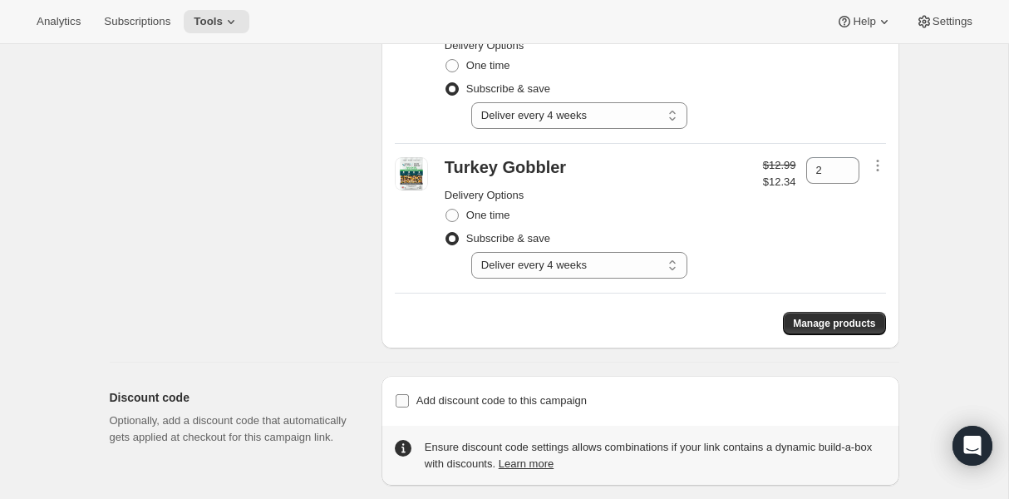
click at [398, 394] on input "Add discount code to this campaign" at bounding box center [401, 400] width 13 height 13
checkbox input "true"
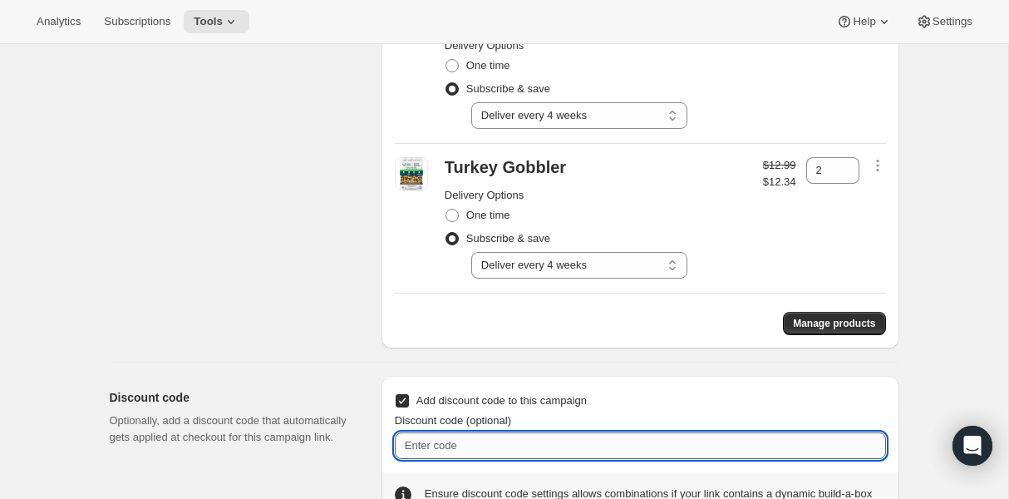
click at [494, 432] on input "Discount code (optional)" at bounding box center [640, 445] width 491 height 27
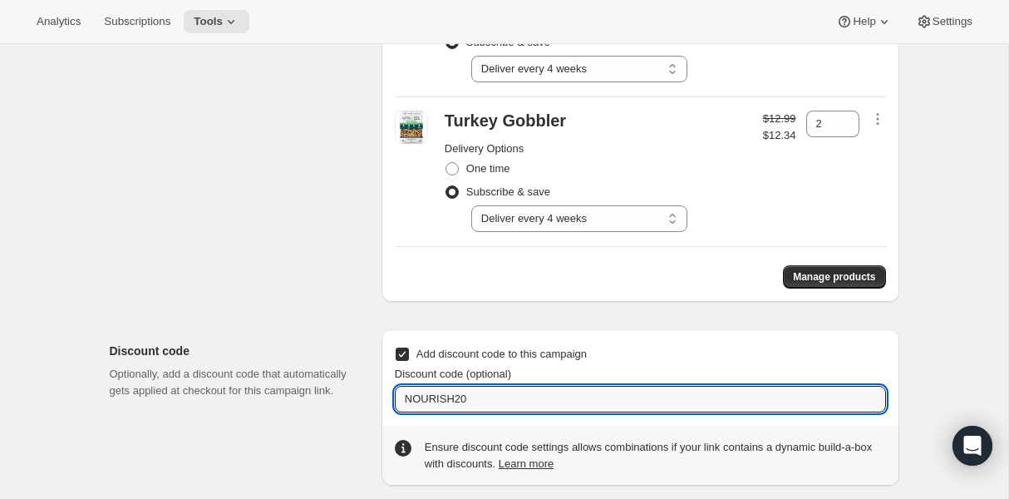
type input "NOURISH20"
click at [562, 386] on input "NOURISH20" at bounding box center [640, 399] width 491 height 27
click at [556, 386] on input "NOURISH20" at bounding box center [640, 399] width 491 height 27
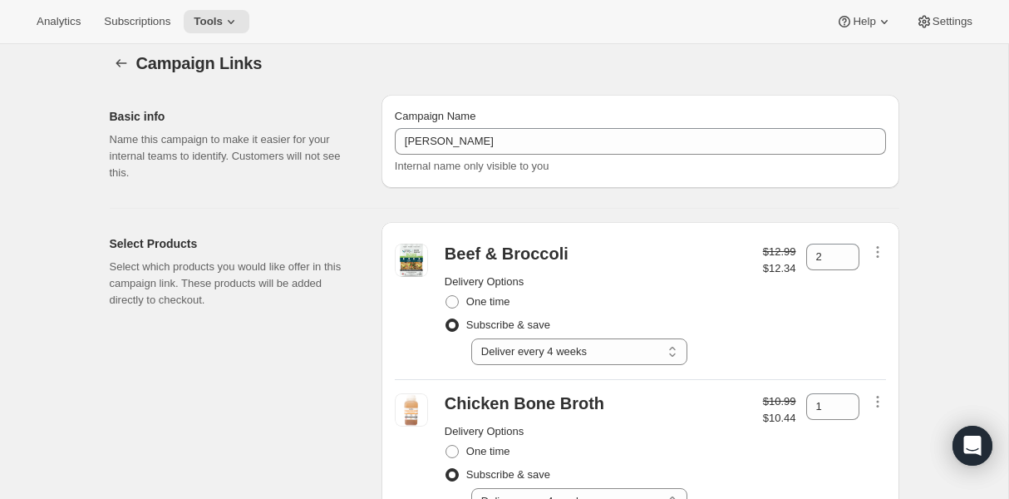
scroll to position [0, 0]
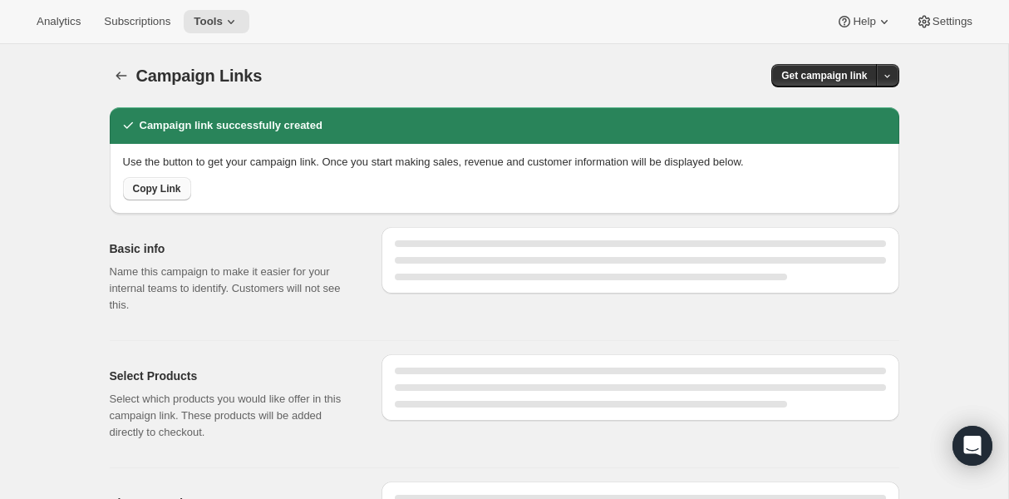
click at [162, 190] on span "Copy Link" at bounding box center [157, 188] width 48 height 13
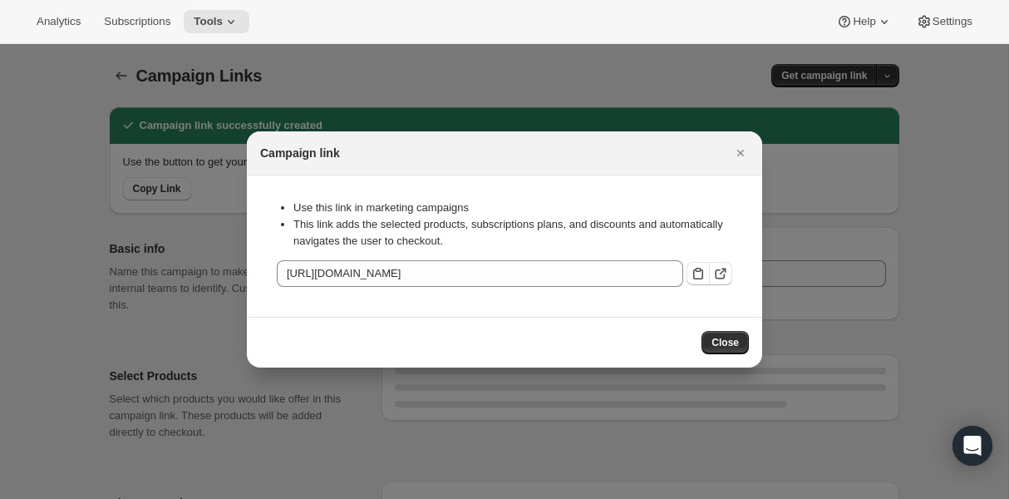
select select "gid://shopify/SellingPlan/2816147686"
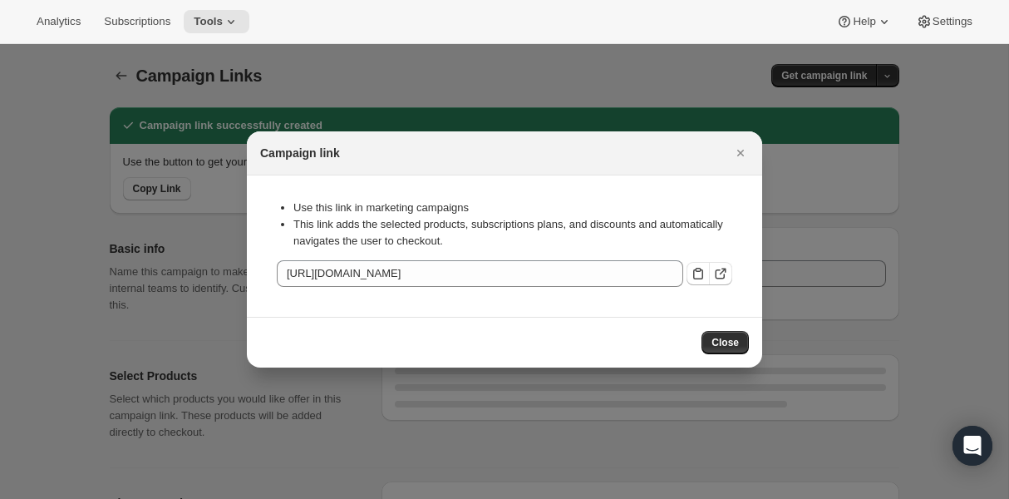
select select "gid://shopify/SellingPlan/2816147686"
click at [699, 280] on icon ":rht:" at bounding box center [698, 273] width 17 height 17
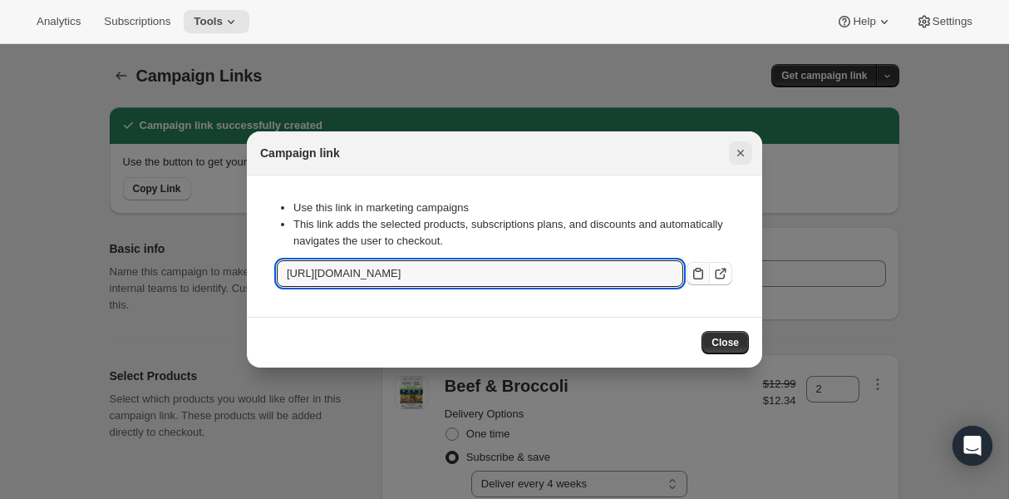
click at [745, 152] on icon "Close" at bounding box center [740, 153] width 17 height 17
